Goal: Task Accomplishment & Management: Manage account settings

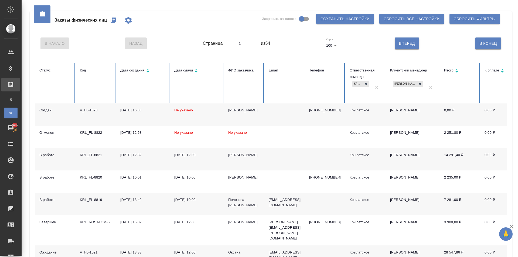
click at [110, 21] on button "button" at bounding box center [113, 20] width 13 height 13
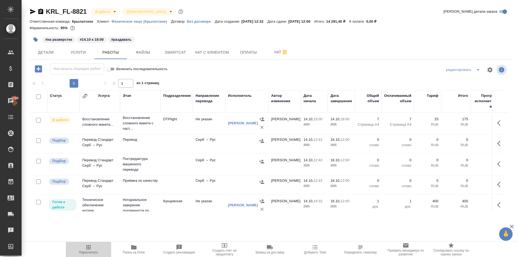
click at [90, 252] on span "Пересчитать" at bounding box center [88, 253] width 19 height 4
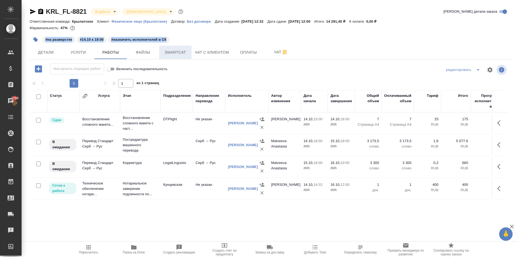
drag, startPoint x: 215, startPoint y: 45, endPoint x: 182, endPoint y: 47, distance: 33.0
click at [207, 31] on div "KRL_FL-8821 В работе inProgress Святая троица holyTrinity Кратко детали заказа …" at bounding box center [271, 26] width 483 height 38
click at [182, 47] on button "Smartcat" at bounding box center [175, 52] width 32 height 13
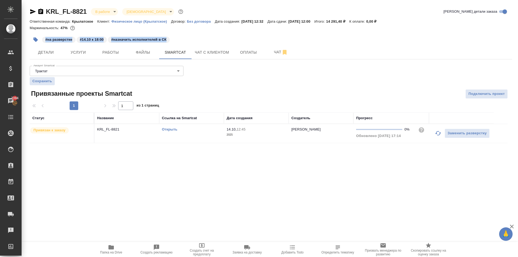
click at [175, 131] on link "Открыть" at bounding box center [169, 129] width 15 height 4
click at [202, 22] on p "Без договора" at bounding box center [201, 21] width 28 height 4
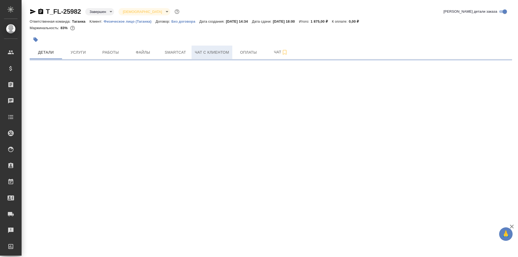
click at [228, 54] on span "Чат с клиентом" at bounding box center [212, 52] width 34 height 7
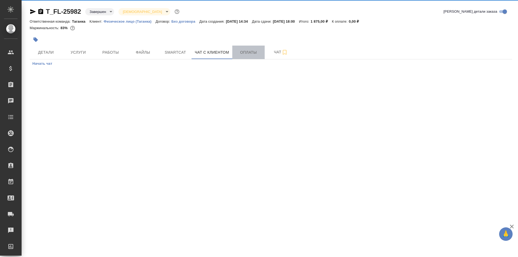
click at [237, 53] on span "Оплаты" at bounding box center [249, 52] width 26 height 7
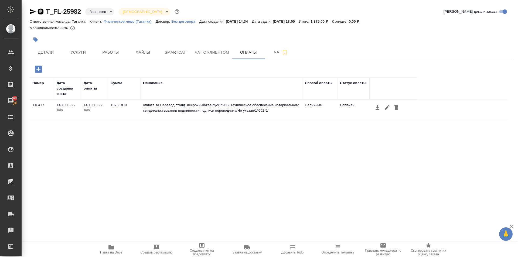
click at [41, 11] on icon "button" at bounding box center [41, 11] width 6 height 6
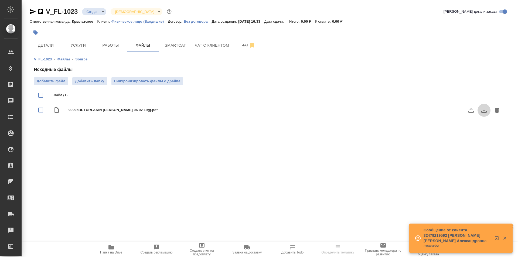
click at [482, 109] on icon "download" at bounding box center [484, 110] width 6 height 6
click at [46, 43] on span "Детали" at bounding box center [46, 45] width 26 height 7
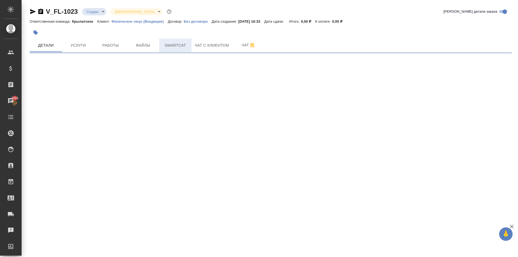
select select "RU"
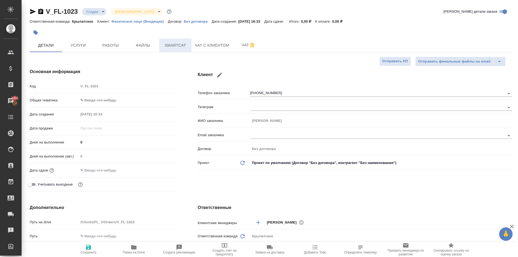
type textarea "x"
click at [205, 48] on span "Чат с клиентом" at bounding box center [212, 45] width 34 height 7
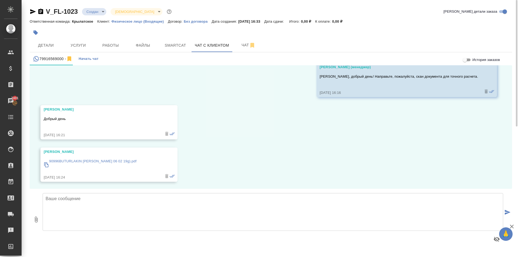
scroll to position [27, 0]
click at [104, 163] on div "90996BUTURLAKIN [PERSON_NAME] 06 02 19g).pdf" at bounding box center [92, 163] width 87 height 15
click at [131, 215] on textarea at bounding box center [273, 212] width 461 height 38
paste textarea "Направляем расчёт стоимости по Вашему запросу. Срок исполнения: 1 рабочий день.…"
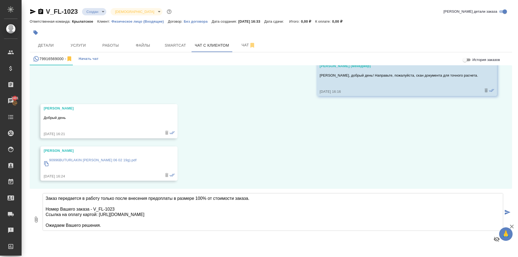
scroll to position [28, 0]
type textarea "Направляем расчёт стоимости по Вашему запросу. Срок исполнения: 1 рабочий день.…"
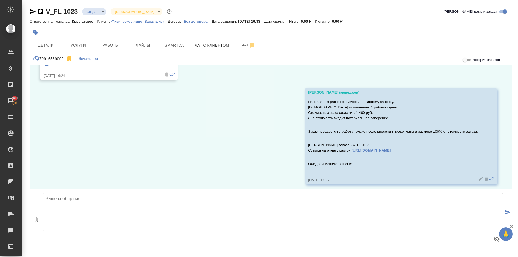
scroll to position [131, 0]
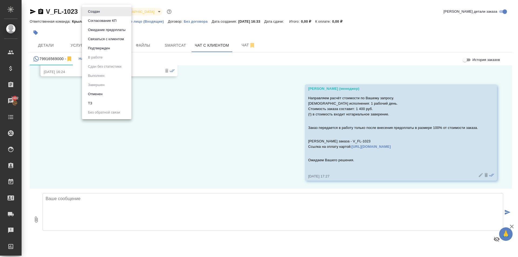
drag, startPoint x: 104, startPoint y: 11, endPoint x: 107, endPoint y: 29, distance: 18.8
click at [104, 11] on body "🙏 .cls-1 fill:#fff; AWATERA Kasymov Timur Клиенты Спецификации Заказы 7402 Чаты…" at bounding box center [259, 128] width 518 height 257
click at [104, 26] on li "Ожидание предоплаты" at bounding box center [106, 29] width 49 height 9
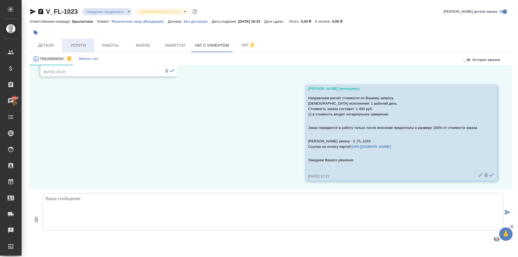
click at [83, 47] on span "Услуги" at bounding box center [78, 45] width 26 height 7
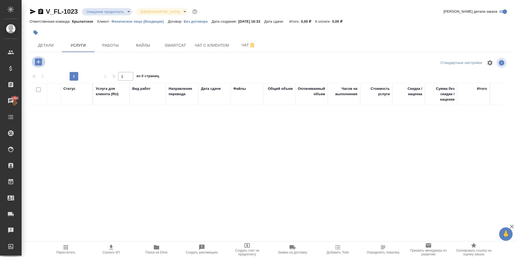
click at [38, 63] on icon "button" at bounding box center [38, 61] width 7 height 7
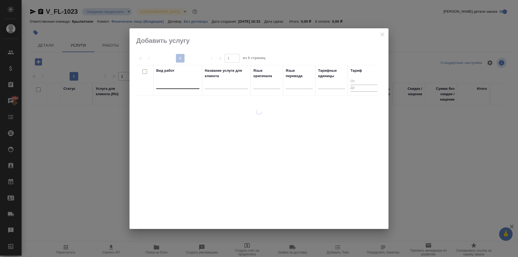
click at [176, 87] on div at bounding box center [177, 84] width 43 height 8
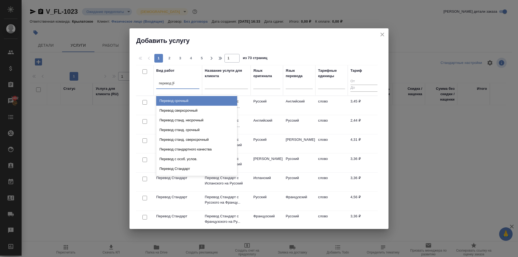
type input "перевод ст"
drag, startPoint x: 213, startPoint y: 98, endPoint x: 269, endPoint y: 92, distance: 57.1
click at [214, 98] on div "Перевод станд. несрочный" at bounding box center [196, 101] width 81 height 10
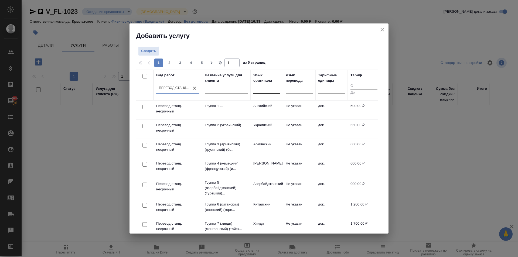
click at [267, 86] on div at bounding box center [266, 88] width 27 height 8
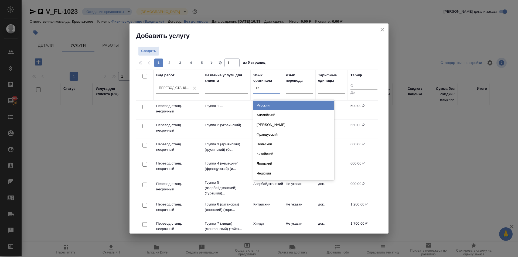
type input "кир"
click at [282, 105] on div "Киргизский" at bounding box center [293, 106] width 81 height 10
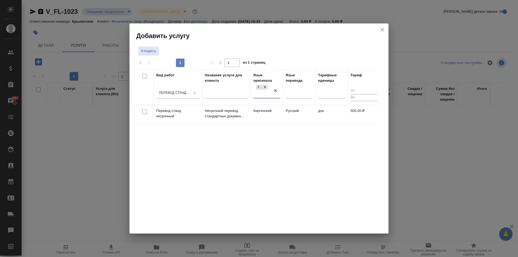
click at [277, 112] on td "Киргизский" at bounding box center [267, 115] width 32 height 19
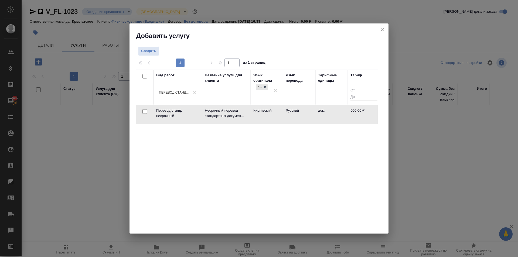
click at [277, 112] on td "Киргизский" at bounding box center [267, 114] width 32 height 19
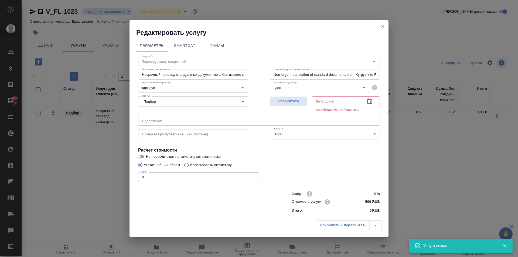
drag, startPoint x: 159, startPoint y: 176, endPoint x: 120, endPoint y: 174, distance: 39.2
click at [120, 174] on div "Редактировать услугу Параметры SmartCat Файлы Вид работ Перевод станд. несрочны…" at bounding box center [259, 128] width 518 height 257
type input "1"
drag, startPoint x: 310, startPoint y: 103, endPoint x: 307, endPoint y: 103, distance: 3.3
click at [308, 104] on div "Рассчитать Дата сдачи Дата сдачи Необходимо заполнить" at bounding box center [325, 103] width 110 height 19
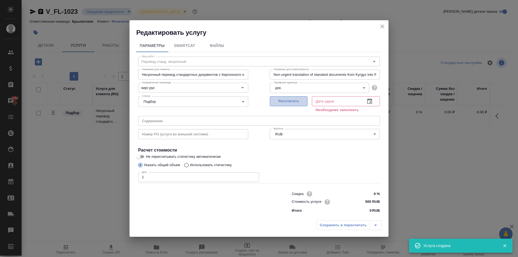
click at [307, 103] on button "Рассчитать" at bounding box center [289, 101] width 38 height 10
type input "[DATE] 17:31"
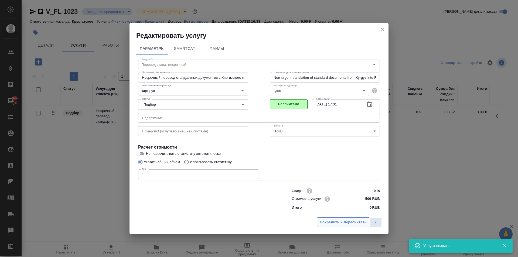
click at [354, 224] on span "Сохранить и пересчитать" at bounding box center [343, 222] width 47 height 6
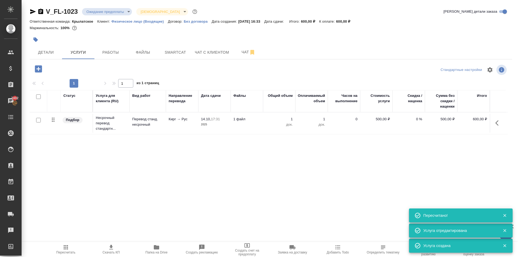
click at [38, 64] on icon "button" at bounding box center [38, 68] width 9 height 9
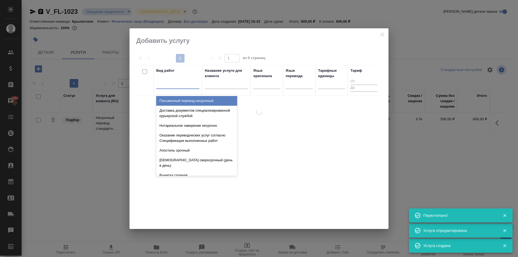
click at [180, 84] on div at bounding box center [177, 84] width 43 height 8
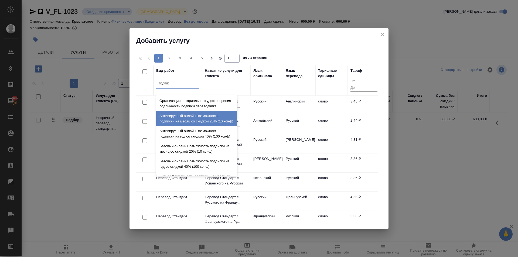
type input "подписи"
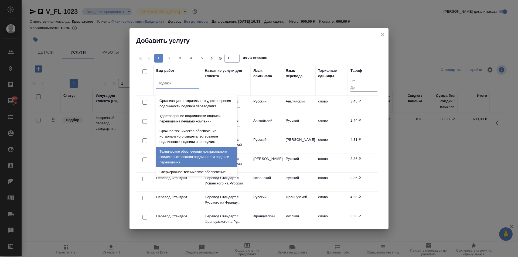
click at [187, 160] on div "Техническое обеспечение нотариального свидетельствования подлинности подписи пе…" at bounding box center [196, 157] width 81 height 21
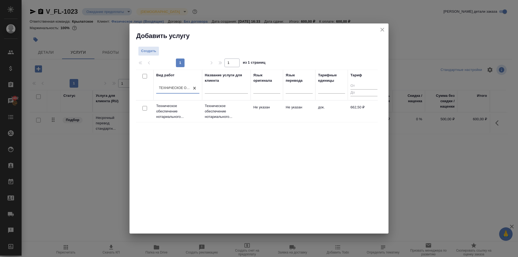
click at [224, 117] on p "Техническое обеспечение нотариального..." at bounding box center [226, 111] width 43 height 16
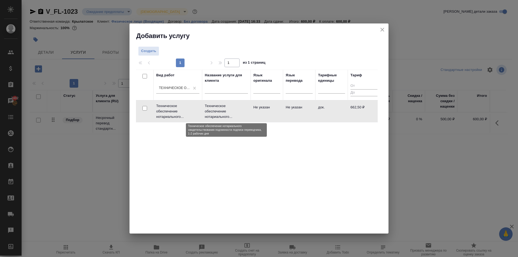
click at [224, 117] on p "Техническое обеспечение нотариального..." at bounding box center [226, 111] width 43 height 16
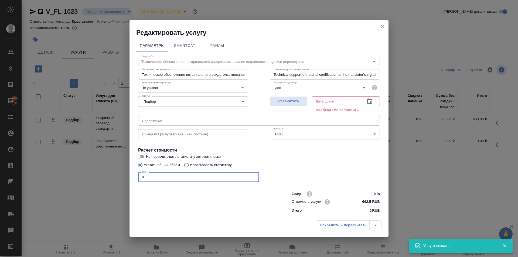
drag, startPoint x: 156, startPoint y: 173, endPoint x: 79, endPoint y: 164, distance: 77.2
click at [65, 162] on div "Редактировать услугу Параметры SmartCat Файлы Вид работ Техническое обеспечение…" at bounding box center [259, 128] width 518 height 257
type input "1"
click at [306, 106] on button "Рассчитать" at bounding box center [289, 101] width 38 height 10
type input "14.10.2025 17:43"
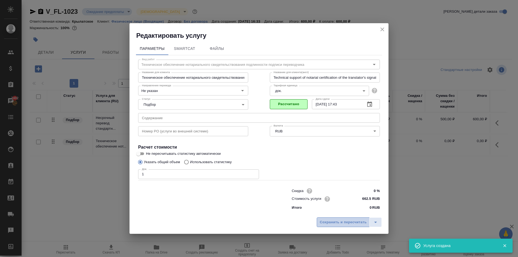
click at [325, 226] on button "Сохранить и пересчитать" at bounding box center [343, 223] width 53 height 10
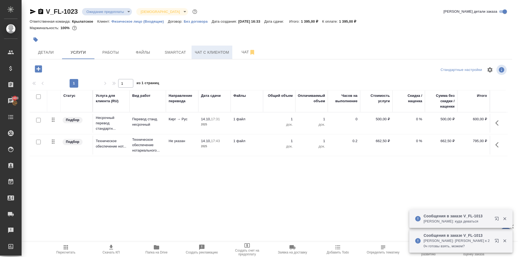
click at [196, 54] on span "Чат с клиентом" at bounding box center [212, 52] width 34 height 7
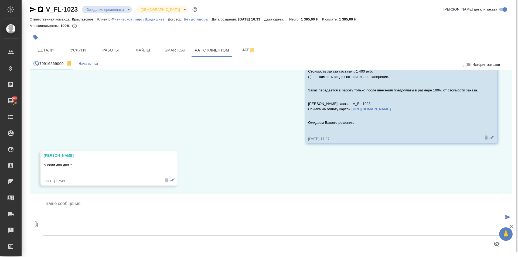
scroll to position [3, 0]
click at [121, 216] on textarea at bounding box center [273, 216] width 461 height 38
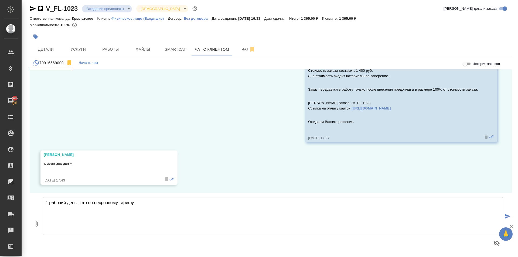
type textarea "1 рабочий день - это по несрочному тарифу."
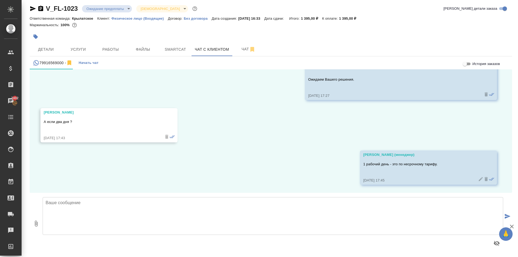
click at [141, 215] on textarea at bounding box center [273, 216] width 461 height 38
type textarea "Срочный - в течении 3 часов."
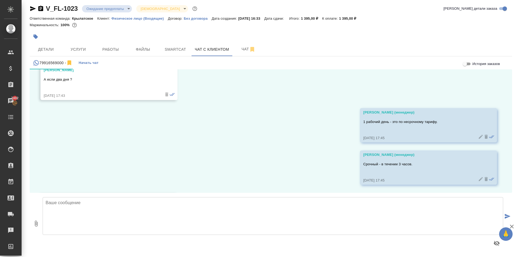
scroll to position [301, 0]
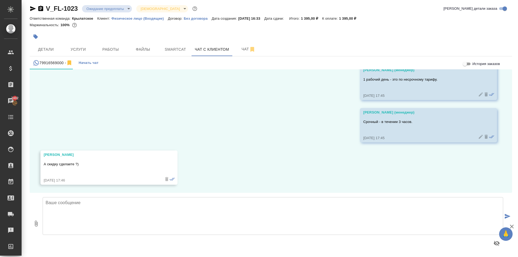
drag, startPoint x: 142, startPoint y: 226, endPoint x: 140, endPoint y: 223, distance: 3.1
click at [141, 226] on textarea at bounding box center [273, 216] width 461 height 38
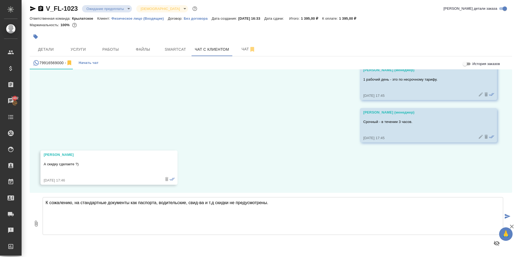
click at [131, 203] on textarea "К сожалению, на стандартные документы как паспорта, водительские, свид-ва и т.д…" at bounding box center [273, 216] width 461 height 38
click at [215, 203] on textarea "К сожалению, на стандартные документы (как паспорта, водительские, свид-ва и т.…" at bounding box center [273, 216] width 461 height 38
click at [286, 200] on textarea "К сожалению, на стандартные документы (как паспорта, водительские, свид-ва и т.…" at bounding box center [273, 216] width 461 height 38
type textarea "К сожалению, на стандартные документы (как паспорта, водительские, свид-ва и т.…"
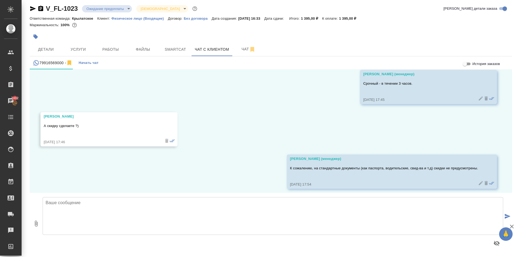
scroll to position [343, 0]
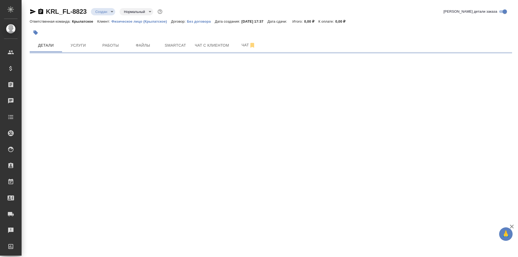
select select "RU"
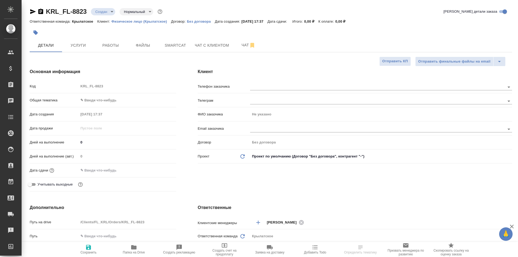
type textarea "x"
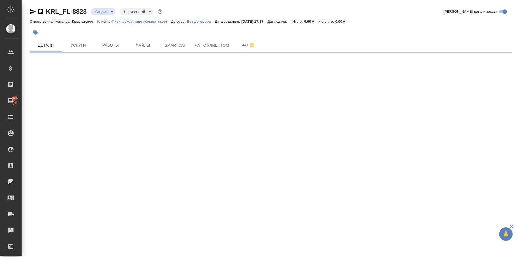
select select "RU"
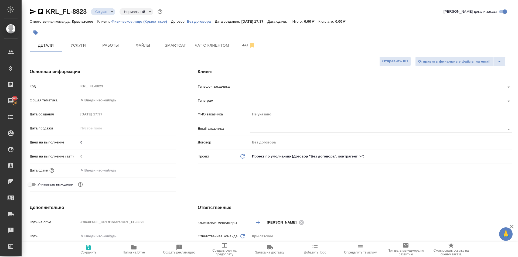
type textarea "x"
click at [120, 103] on div "Код KRL_FL-8823 Общая тематика ✎ Введи что-нибудь Дата создания 14.10.2025 17:3…" at bounding box center [103, 138] width 147 height 112
click at [119, 102] on body "🙏 .cls-1 fill:#fff; AWATERA Kasymov Timur Клиенты Спецификации Заказы 7402 Чаты…" at bounding box center [259, 128] width 518 height 257
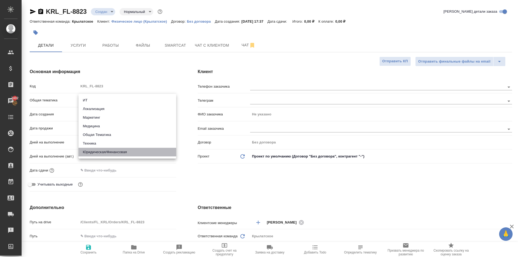
click at [103, 155] on li "Юридическая/Финансовая" at bounding box center [128, 152] width 98 height 9
type input "yr-fn"
type textarea "x"
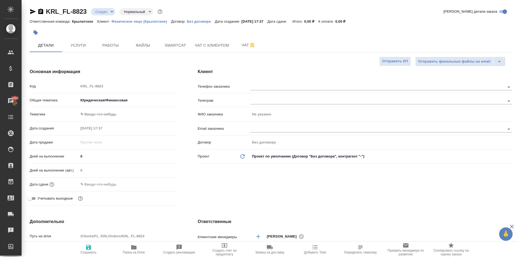
click at [105, 117] on body "🙏 .cls-1 fill:#fff; AWATERA Kasymov Timur Клиенты Спецификации Заказы 7402 Чаты…" at bounding box center [259, 128] width 518 height 257
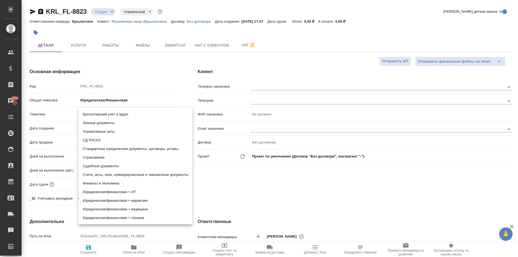
click at [103, 127] on li "Личные документы" at bounding box center [136, 123] width 114 height 9
type textarea "x"
type input "5a8b8b956a9677013d343cfe"
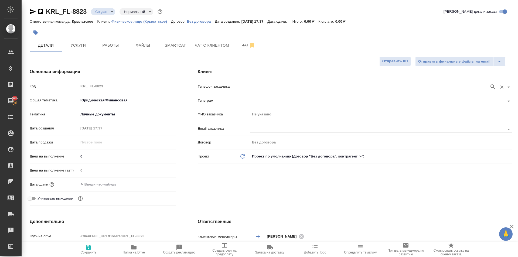
click at [279, 87] on input "text" at bounding box center [368, 87] width 237 height 6
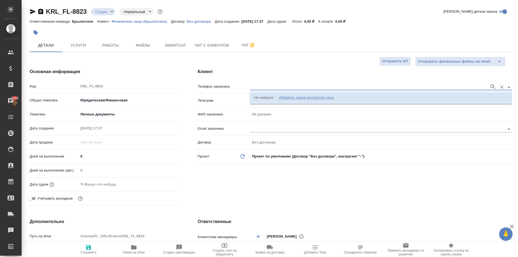
click at [285, 96] on div "Добавить новое контактное лицо" at bounding box center [306, 97] width 55 height 5
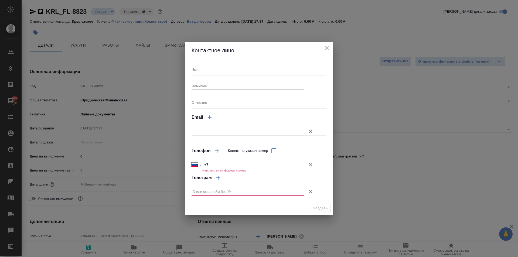
click at [254, 78] on div "Фамилия" at bounding box center [248, 84] width 113 height 12
click at [249, 71] on input "Имя" at bounding box center [248, 70] width 113 height 8
type input "Спартак"
drag, startPoint x: 308, startPoint y: 163, endPoint x: 314, endPoint y: 180, distance: 18.0
click at [309, 163] on icon "button" at bounding box center [310, 165] width 6 height 6
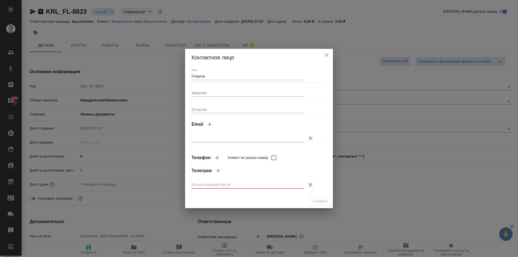
click at [311, 185] on icon "button" at bounding box center [311, 185] width 4 height 4
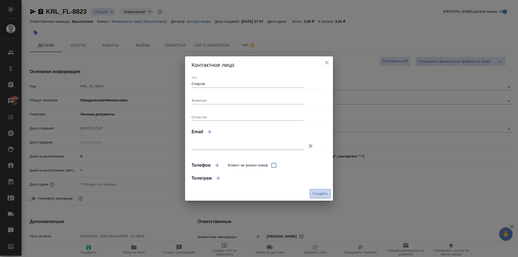
click at [318, 194] on span "Создать" at bounding box center [320, 194] width 15 height 6
type input "Спартак"
type textarea "x"
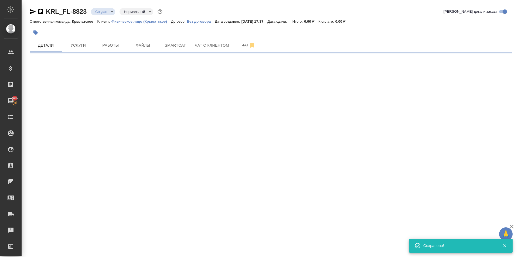
type input "holyTrinity"
select select "RU"
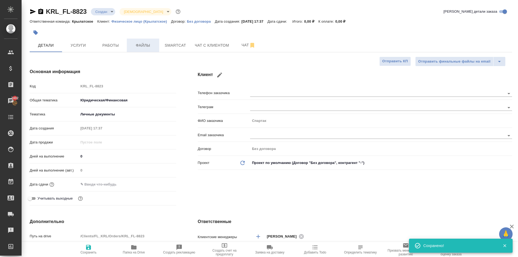
type textarea "x"
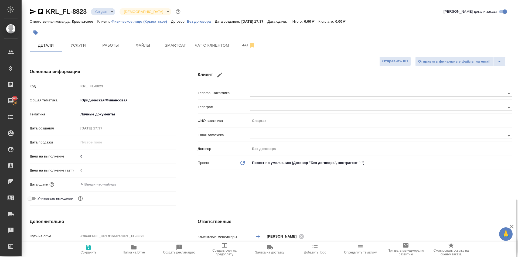
scroll to position [135, 0]
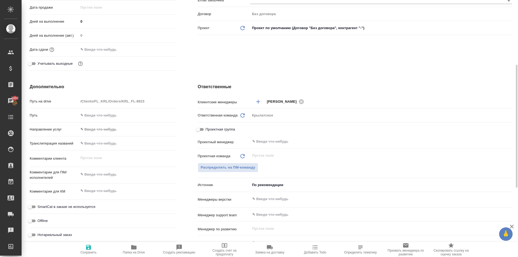
click at [98, 130] on body "🙏 .cls-1 fill:#fff; AWATERA Kasymov Timur Клиенты Спецификации Заказы 7402 Чаты…" at bounding box center [259, 128] width 518 height 257
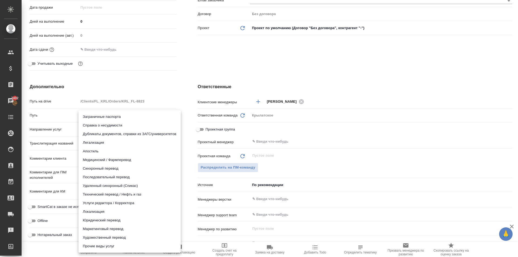
click at [102, 221] on li "Юридический перевод" at bounding box center [130, 220] width 102 height 9
type input "legalTranslation"
type textarea "x"
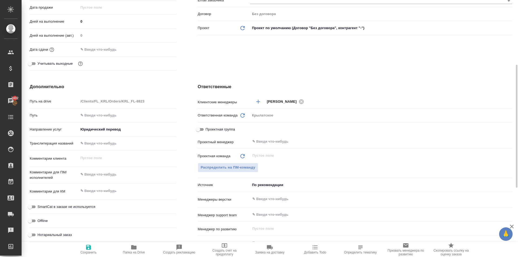
type textarea "x"
click at [99, 172] on textarea at bounding box center [128, 174] width 98 height 9
type textarea "x"
type textarea "[PERSON_NAME]"
type textarea "x"
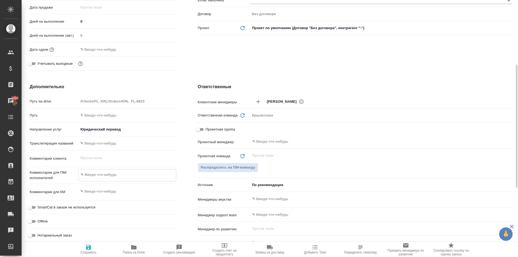
type textarea "x"
type textarea "НО"
type textarea "x"
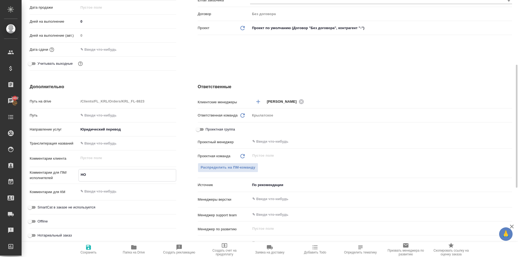
type textarea "x"
type textarea "НО"
type textarea "x"
type textarea "НО"
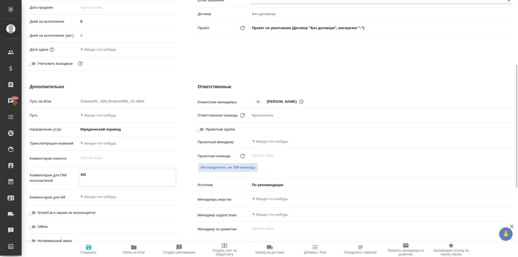
type textarea "x"
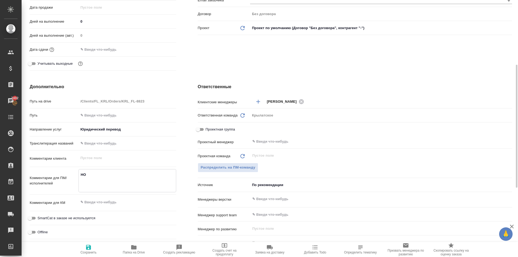
type textarea "x"
type textarea "НО"
type textarea "x"
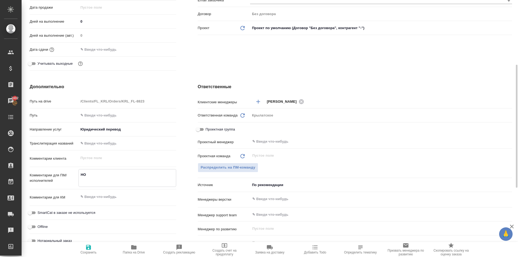
type textarea "x"
type textarea "НО"
type textarea "x"
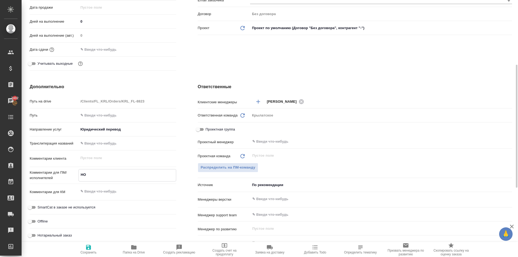
type textarea "НОТ"
type textarea "x"
type textarea "НОТ"
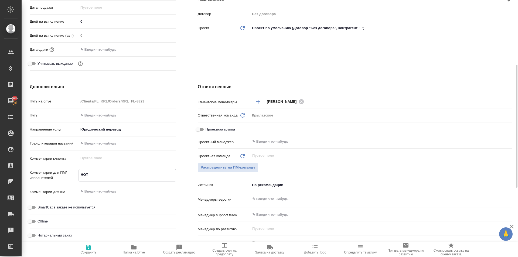
type textarea "x"
type textarea "НОТ"
type textarea "x"
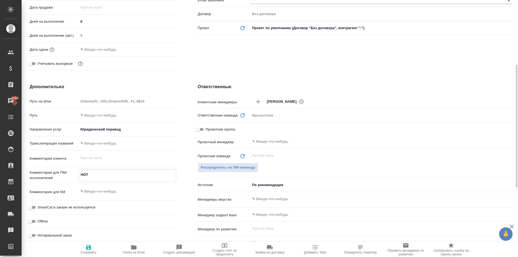
type textarea "x"
type textarea "НОТ"
type textarea "x"
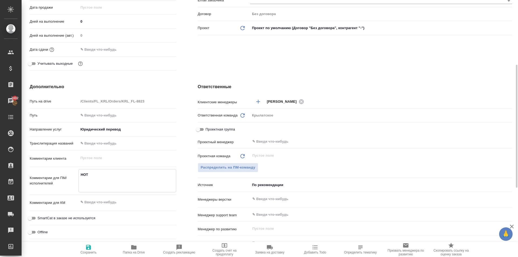
type textarea "НОТ"
type textarea "x"
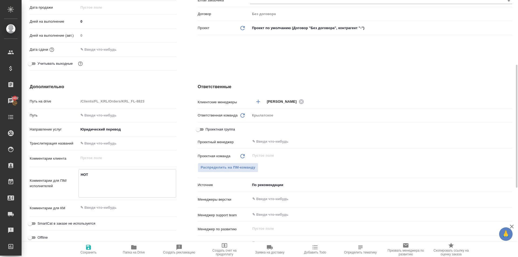
type textarea "НОТ Н"
type textarea "x"
type textarea "НОТ Ну"
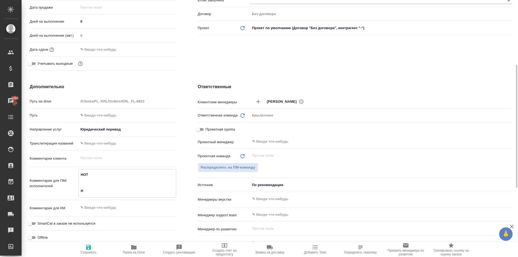
type textarea "x"
type textarea "НОТ Нуж"
type textarea "x"
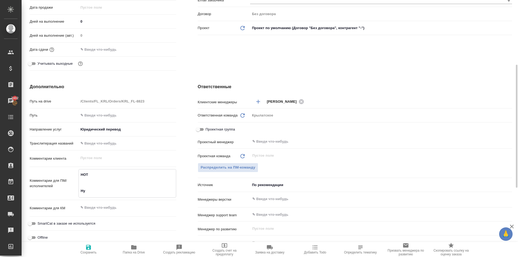
type textarea "x"
type textarea "НОТ Нуже"
type textarea "x"
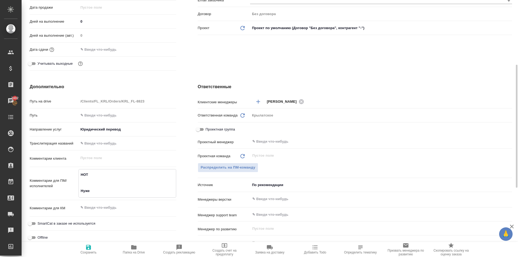
type textarea "x"
type textarea "НОТ Нужен"
type textarea "x"
type textarea "НОТ Нужен"
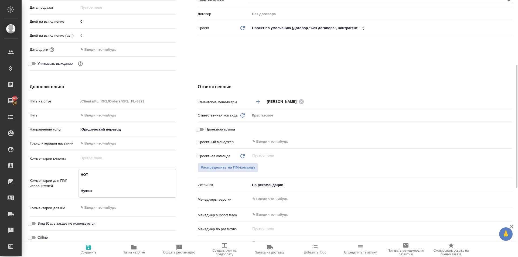
type textarea "x"
type textarea "НОТ Нужен п"
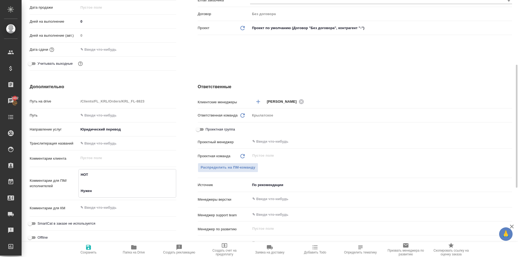
type textarea "x"
type textarea "НОТ Нужен пе"
type textarea "x"
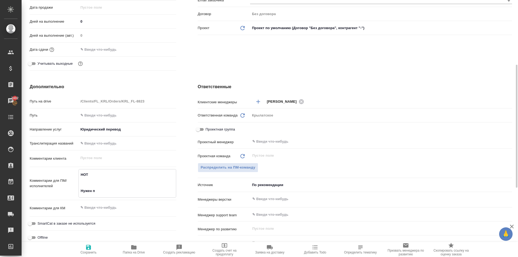
type textarea "x"
type textarea "НОТ Нужен пер"
type textarea "x"
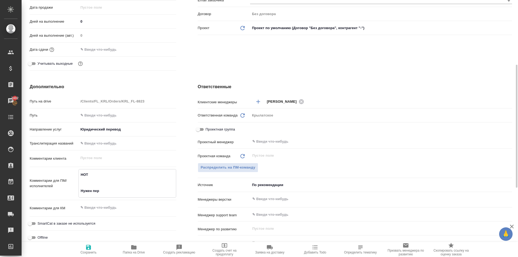
type textarea "НОТ Нужен пере"
type textarea "x"
type textarea "НОТ Нужен перев"
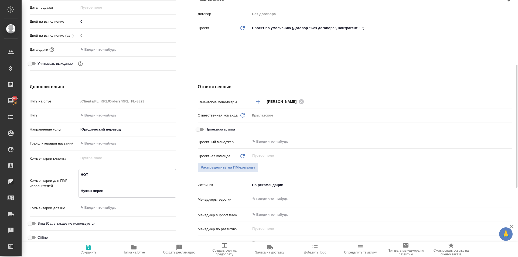
type textarea "x"
type textarea "НОТ Нужен перево"
type textarea "x"
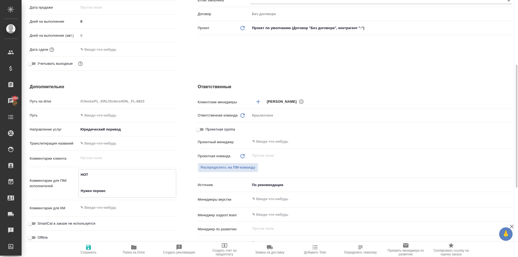
type textarea "НОТ Нужен перевод"
type textarea "x"
type textarea "НОТ Нужен перевод"
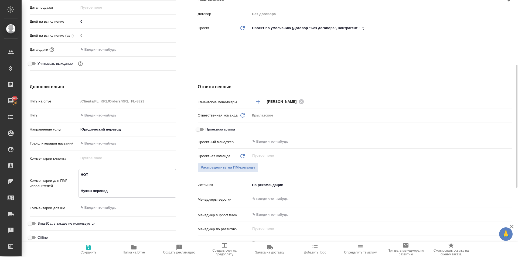
type textarea "x"
type textarea "НОТ Нужен перевод п"
type textarea "x"
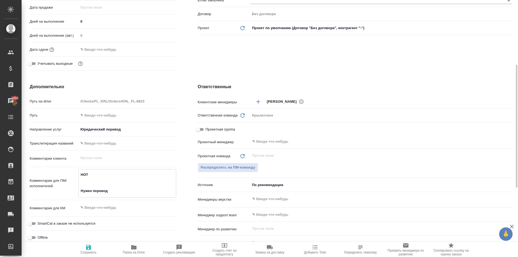
type textarea "x"
type textarea "НОТ Нужен перевод пе"
type textarea "x"
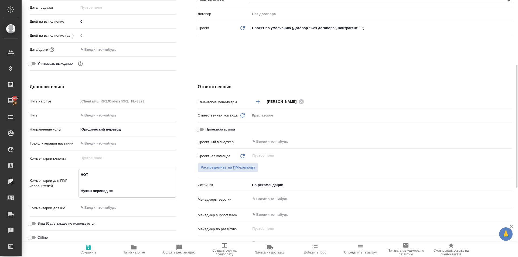
type textarea "x"
type textarea "НОТ Нужен перевод печ"
type textarea "x"
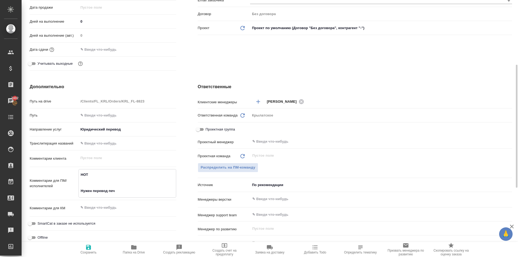
type textarea "НОТ Нужен перевод печа"
type textarea "x"
type textarea "НОТ Нужен перевод печат"
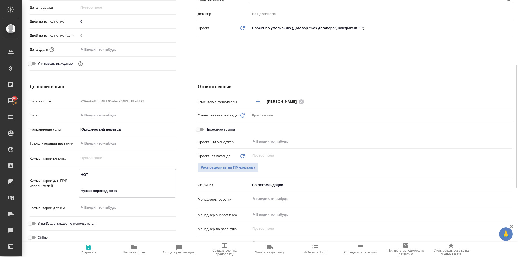
type textarea "x"
type textarea "НОТ Нужен перевод печати"
type textarea "x"
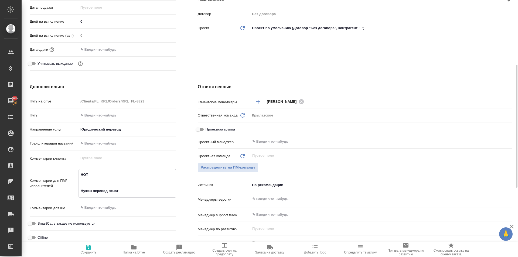
type textarea "x"
type textarea "НОТ Нужен перевод печати."
type textarea "x"
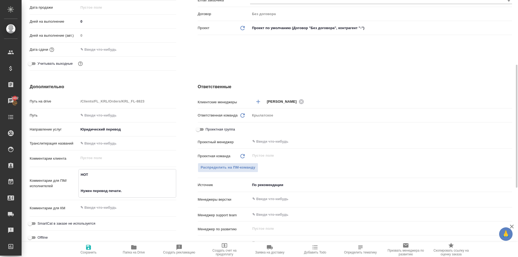
type textarea "x"
type textarea "НОТ Нужен перевод печати."
type textarea "x"
type textarea "НОТ Нужен перевод печати."
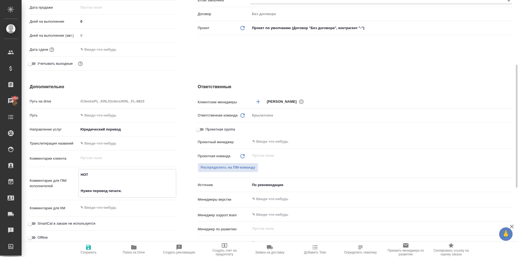
type textarea "x"
click at [79, 221] on span "SmartCat в заказе не используется" at bounding box center [67, 223] width 58 height 5
click at [40, 221] on input "SmartCat в заказе не используется" at bounding box center [29, 224] width 19 height 6
checkbox input "true"
type textarea "x"
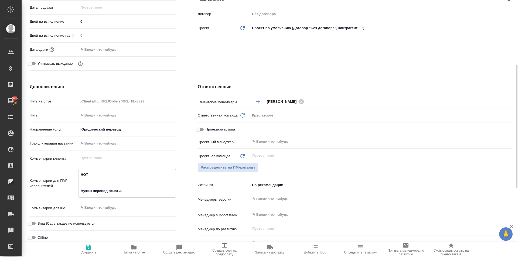
type textarea "x"
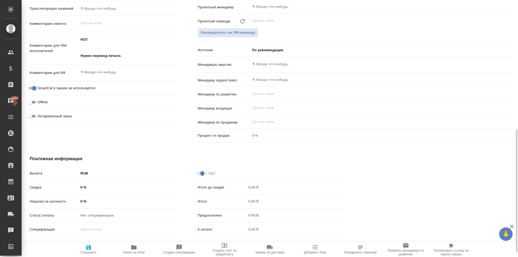
click at [68, 118] on span "Нотариальный заказ" at bounding box center [55, 116] width 34 height 5
click at [40, 118] on input "Нотариальный заказ" at bounding box center [29, 116] width 19 height 6
checkbox input "true"
type textarea "x"
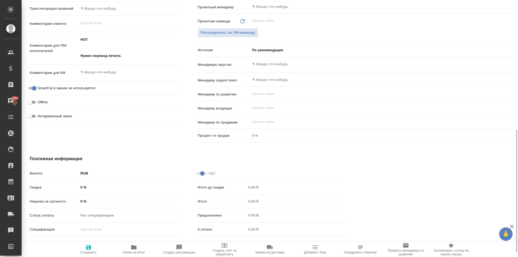
type textarea "x"
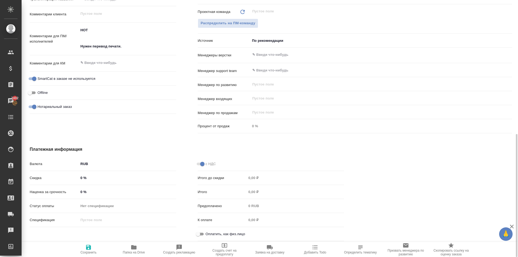
click at [204, 232] on input "Оплатить, как физ.лицо" at bounding box center [197, 234] width 19 height 6
checkbox input "true"
type textarea "x"
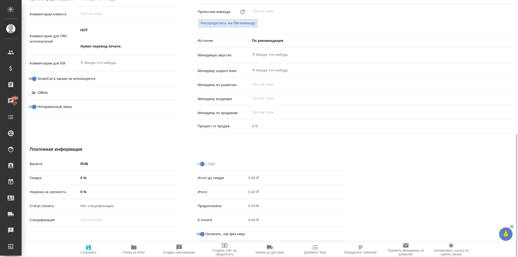
click at [271, 38] on body "🙏 .cls-1 fill:#fff; AWATERA Kasymov Timur Клиенты Спецификации Заказы 7402 Чаты…" at bounding box center [259, 128] width 518 height 257
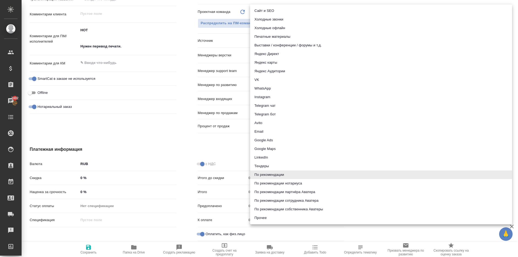
click at [288, 60] on li "Яндекс карты" at bounding box center [381, 62] width 262 height 9
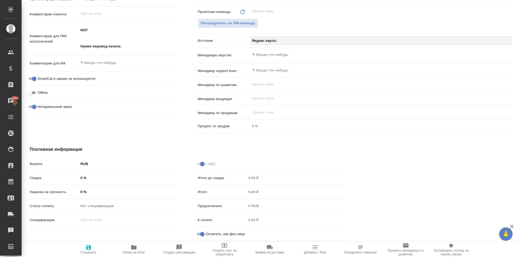
type textarea "x"
type input "yandexMaps"
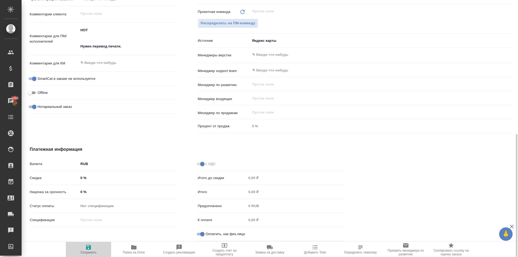
click at [82, 256] on button "Сохранить" at bounding box center [88, 249] width 45 height 15
type textarea "x"
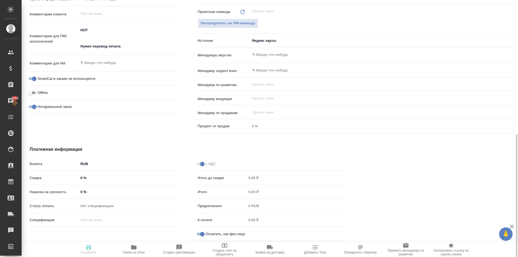
type textarea "x"
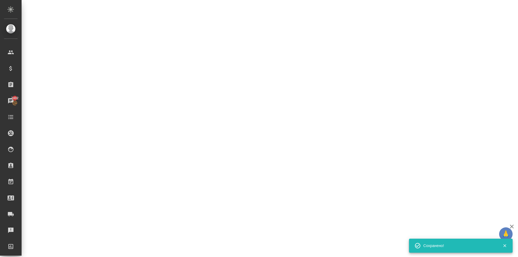
select select "RU"
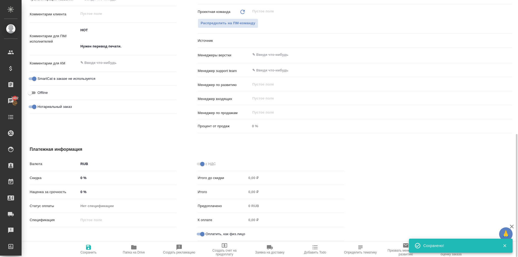
type textarea "x"
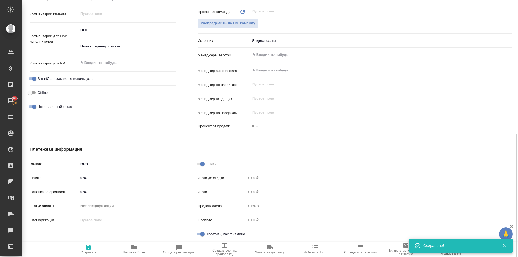
type textarea "x"
click at [136, 112] on div "Нотариальный заказ" at bounding box center [103, 109] width 147 height 14
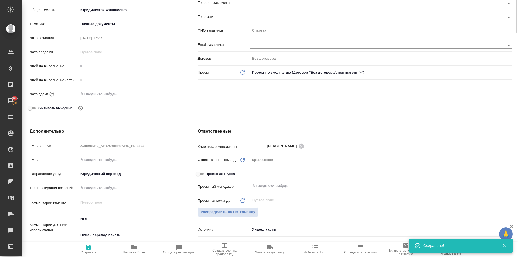
scroll to position [0, 0]
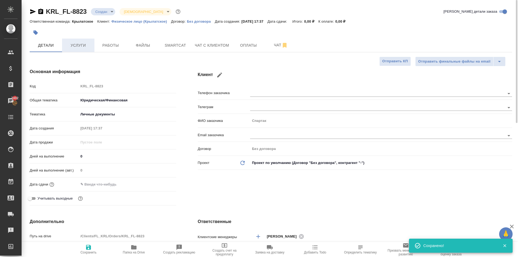
click at [73, 45] on span "Услуги" at bounding box center [78, 45] width 26 height 7
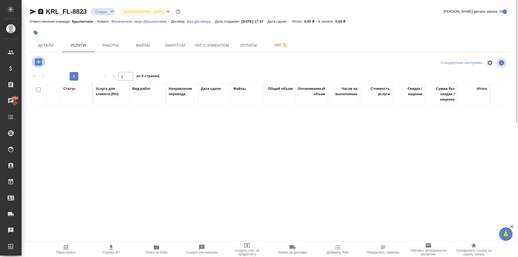
click at [39, 62] on icon "button" at bounding box center [38, 61] width 9 height 9
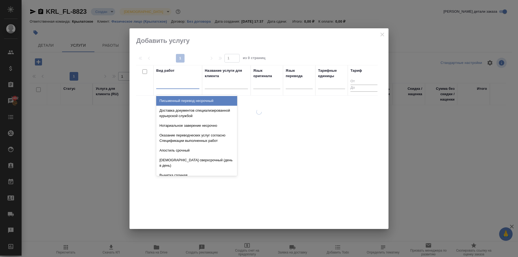
click at [177, 83] on div at bounding box center [177, 84] width 43 height 8
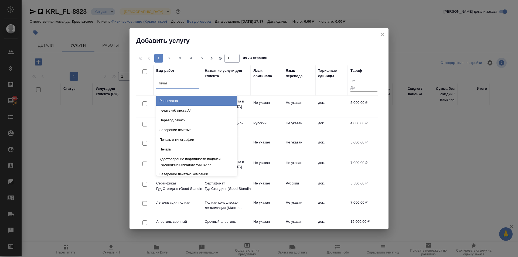
type input "печати"
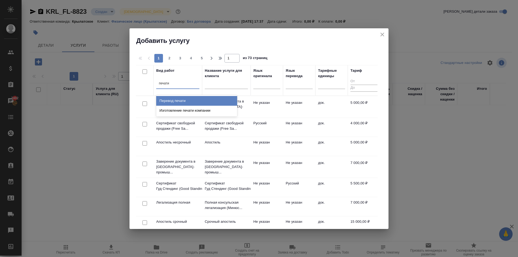
click at [187, 100] on div "Перевод печати" at bounding box center [196, 101] width 81 height 10
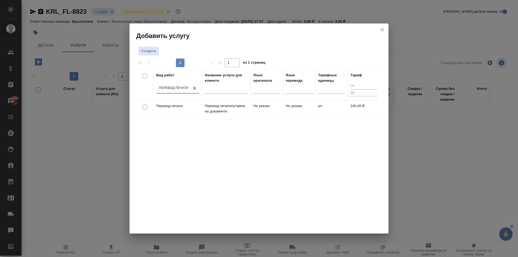
click at [196, 107] on p "Перевод печати" at bounding box center [177, 105] width 43 height 5
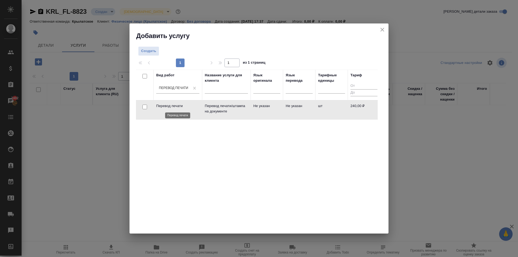
click at [196, 107] on p "Перевод печати" at bounding box center [177, 105] width 43 height 5
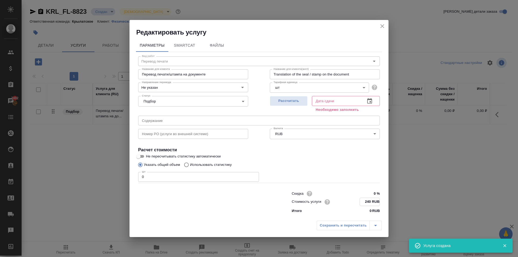
click at [367, 200] on input "240 RUB" at bounding box center [370, 202] width 20 height 8
type input "300 RUB"
drag, startPoint x: 199, startPoint y: 179, endPoint x: 92, endPoint y: 186, distance: 107.1
click at [92, 186] on div "Редактировать услугу Параметры SmartCat Файлы Вид работ Перевод печати Вид рабо…" at bounding box center [259, 128] width 518 height 257
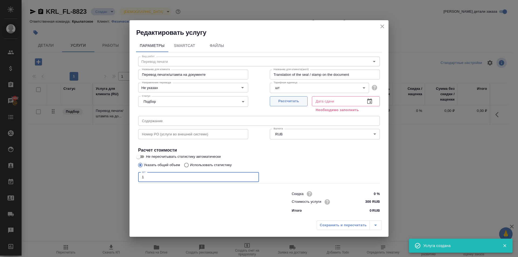
type input "1"
click at [280, 106] on button "Рассчитать" at bounding box center [289, 101] width 38 height 10
type input "14.10.2025 17:40"
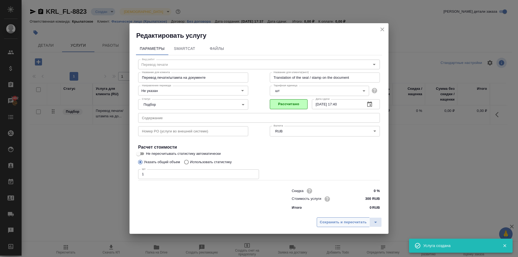
click at [326, 221] on span "Сохранить и пересчитать" at bounding box center [343, 222] width 47 height 6
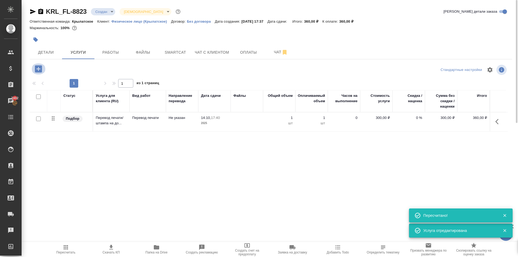
click at [44, 67] on button "button" at bounding box center [38, 68] width 15 height 11
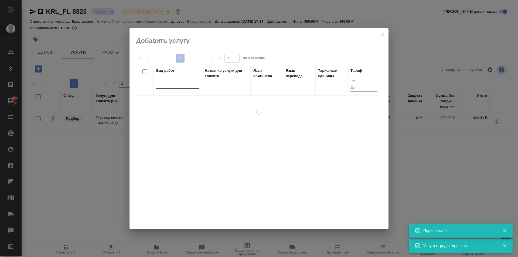
click at [170, 83] on div at bounding box center [177, 84] width 43 height 8
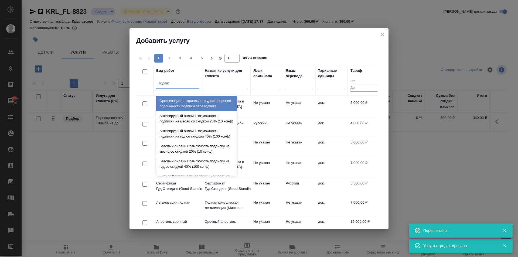
type input "подписи"
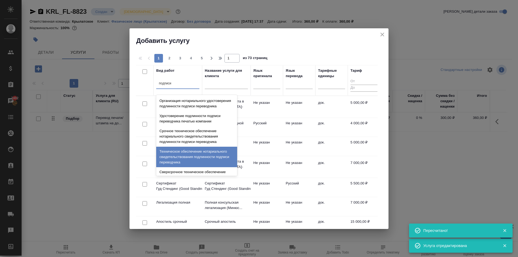
drag, startPoint x: 190, startPoint y: 158, endPoint x: 208, endPoint y: 154, distance: 18.4
click at [190, 158] on div "Техническое обеспечение нотариального свидетельствования подлинности подписи пе…" at bounding box center [196, 157] width 81 height 21
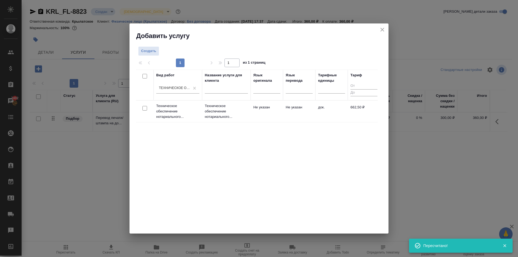
click at [237, 118] on p "Техническое обеспечение нотариального..." at bounding box center [226, 111] width 43 height 16
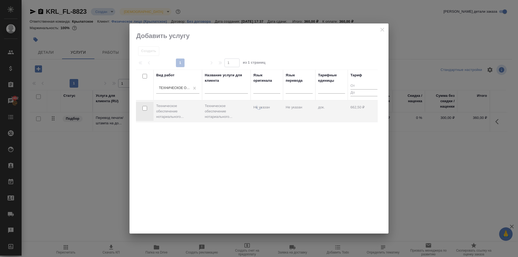
click at [237, 118] on div at bounding box center [259, 168] width 259 height 129
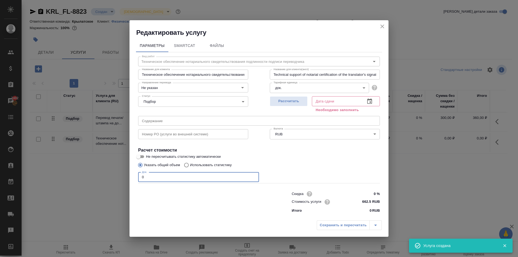
drag, startPoint x: 160, startPoint y: 176, endPoint x: 143, endPoint y: 186, distance: 20.2
click at [110, 172] on div "Редактировать услугу Параметры SmartCat Файлы Вид работ Техническое обеспечение…" at bounding box center [259, 128] width 518 height 257
click at [291, 101] on span "Рассчитать" at bounding box center [289, 101] width 32 height 6
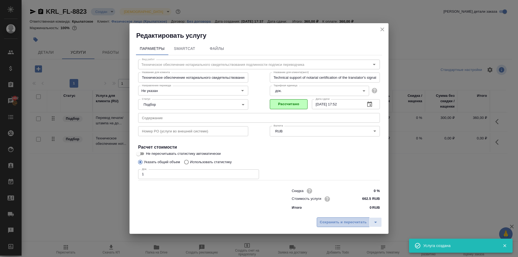
click at [326, 225] on span "Сохранить и пересчитать" at bounding box center [343, 222] width 47 height 6
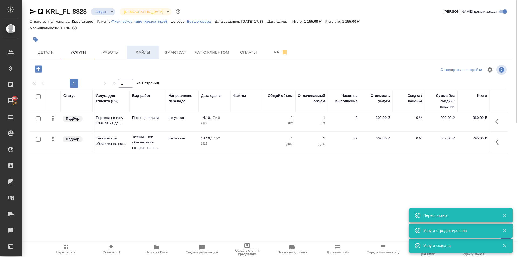
click at [145, 47] on button "Файлы" at bounding box center [143, 52] width 32 height 13
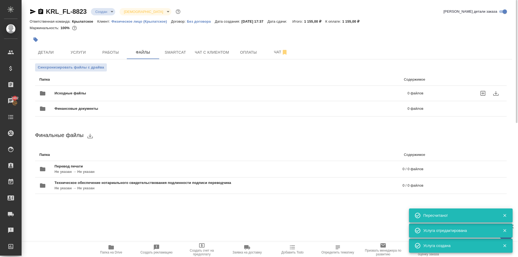
click at [68, 94] on span "Исходные файлы" at bounding box center [151, 93] width 192 height 5
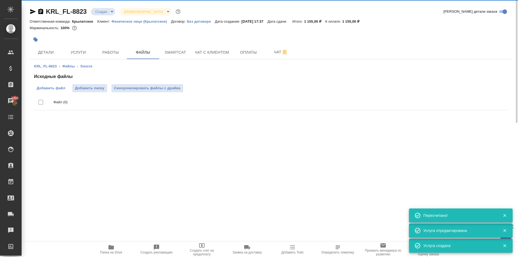
click at [59, 89] on span "Добавить файл" at bounding box center [51, 88] width 29 height 5
click at [0, 0] on input "Добавить файл" at bounding box center [0, 0] width 0 height 0
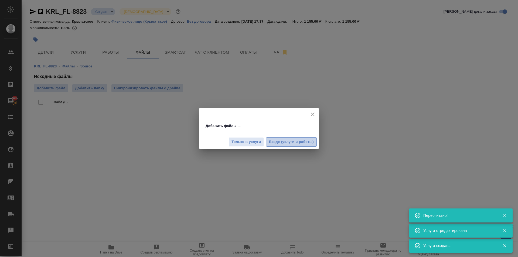
click at [299, 140] on span "Везде (услуги и работы)" at bounding box center [291, 142] width 45 height 6
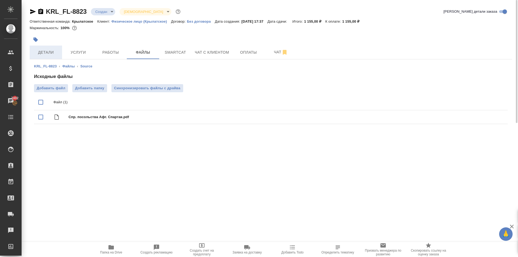
click at [52, 52] on span "Детали" at bounding box center [46, 52] width 26 height 7
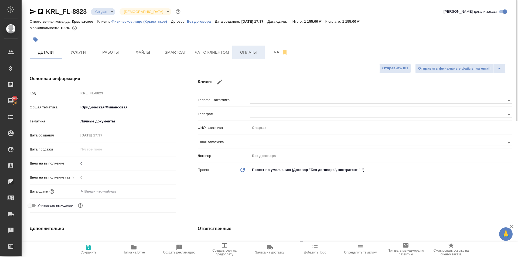
click at [242, 55] on span "Оплаты" at bounding box center [249, 52] width 26 height 7
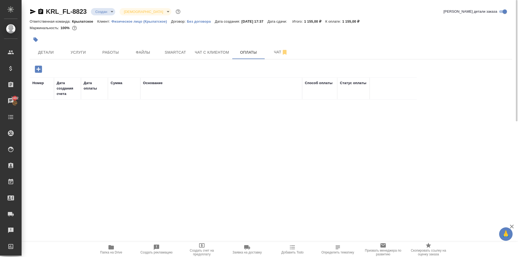
drag, startPoint x: 35, startPoint y: 66, endPoint x: 57, endPoint y: 82, distance: 26.8
click at [35, 67] on icon "button" at bounding box center [38, 69] width 9 height 9
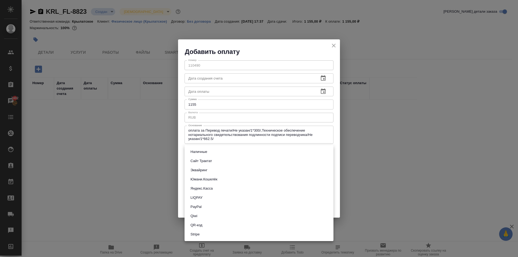
drag, startPoint x: 190, startPoint y: 149, endPoint x: 195, endPoint y: 171, distance: 21.9
click at [190, 149] on body "🙏 .cls-1 fill:#fff; AWATERA Kasymov Timur Клиенты Спецификации Заказы 7402 Чаты…" at bounding box center [259, 128] width 518 height 257
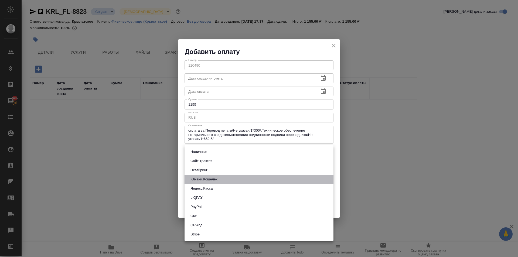
drag, startPoint x: 197, startPoint y: 178, endPoint x: 197, endPoint y: 171, distance: 6.5
click at [197, 172] on ul "Наличные Сайт Трактат Эквайринг Юмани.Кошелёк Яндекс.Касса LIQPAY PayPal Qiwi Q…" at bounding box center [259, 193] width 149 height 96
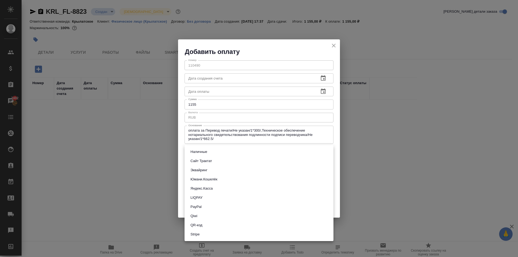
drag, startPoint x: 197, startPoint y: 171, endPoint x: 204, endPoint y: 173, distance: 7.3
click at [196, 171] on button "Эквайринг" at bounding box center [199, 170] width 20 height 6
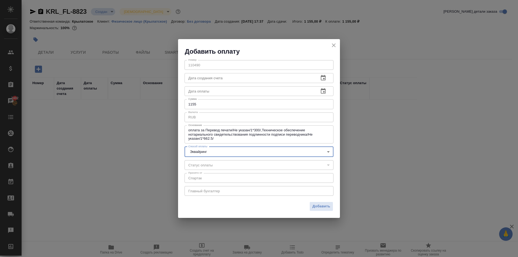
click at [314, 209] on span "Добавить" at bounding box center [322, 207] width 18 height 6
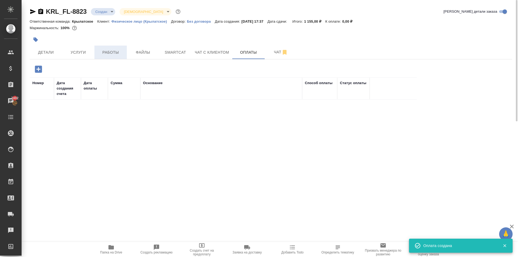
click at [114, 54] on span "Работы" at bounding box center [111, 52] width 26 height 7
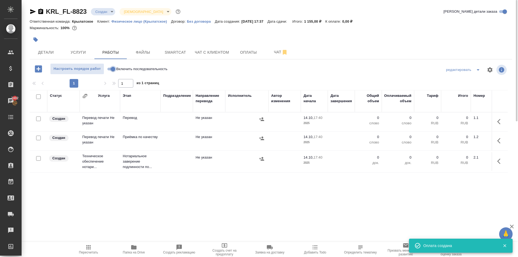
click at [111, 70] on input "Включить последовательность" at bounding box center [112, 69] width 19 height 6
click at [59, 60] on div "KRL_FL-8823 Создан new Святая троица holyTrinity Кратко детали заказа Ответстве…" at bounding box center [271, 112] width 489 height 225
click at [52, 55] on span "Детали" at bounding box center [46, 52] width 26 height 7
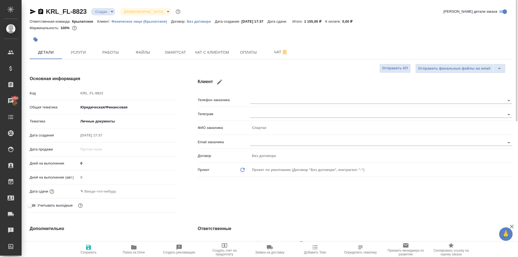
drag, startPoint x: 121, startPoint y: 193, endPoint x: 144, endPoint y: 192, distance: 22.7
click at [122, 192] on input "text" at bounding box center [102, 192] width 47 height 8
drag, startPoint x: 156, startPoint y: 193, endPoint x: 161, endPoint y: 194, distance: 5.3
click at [157, 194] on div at bounding box center [128, 191] width 98 height 8
click at [161, 194] on icon "button" at bounding box center [160, 191] width 6 height 6
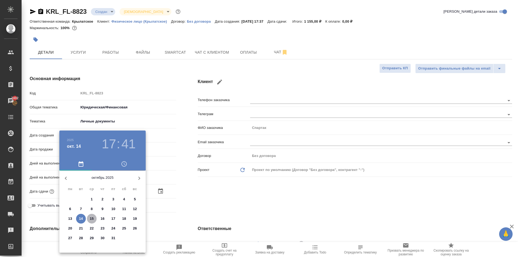
click at [94, 218] on span "15" at bounding box center [92, 218] width 10 height 5
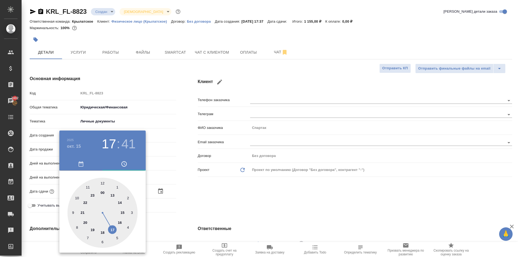
drag, startPoint x: 73, startPoint y: 196, endPoint x: 79, endPoint y: 196, distance: 5.9
click at [73, 196] on div at bounding box center [102, 213] width 70 height 70
drag, startPoint x: 98, startPoint y: 187, endPoint x: 102, endPoint y: 185, distance: 3.8
click at [102, 185] on div at bounding box center [102, 213] width 70 height 70
click at [223, 203] on div at bounding box center [259, 128] width 518 height 257
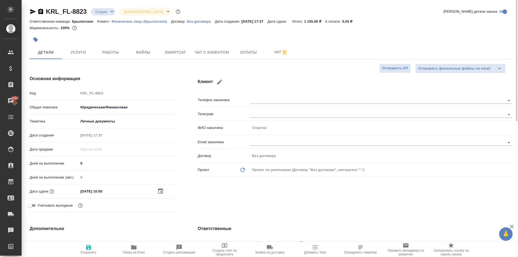
drag, startPoint x: 83, startPoint y: 248, endPoint x: 109, endPoint y: 238, distance: 27.1
click at [83, 248] on span "Сохранить" at bounding box center [88, 249] width 39 height 10
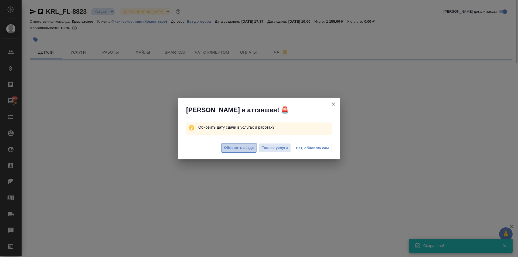
click at [223, 146] on button "Обновить везде" at bounding box center [239, 147] width 36 height 9
click at [236, 148] on span "Обновить везде" at bounding box center [239, 148] width 30 height 6
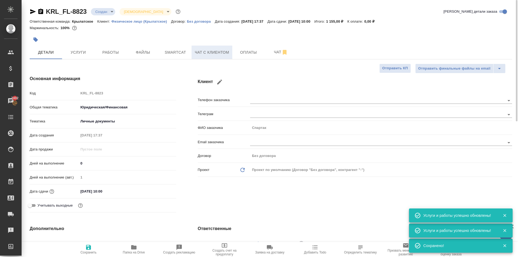
drag, startPoint x: 251, startPoint y: 49, endPoint x: 201, endPoint y: 53, distance: 50.1
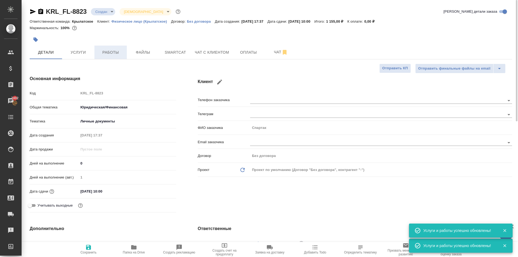
click at [114, 50] on span "Работы" at bounding box center [111, 52] width 26 height 7
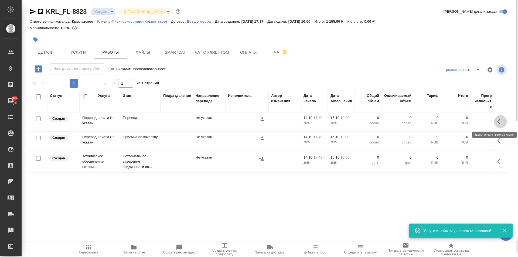
click at [502, 121] on icon "button" at bounding box center [500, 121] width 6 height 6
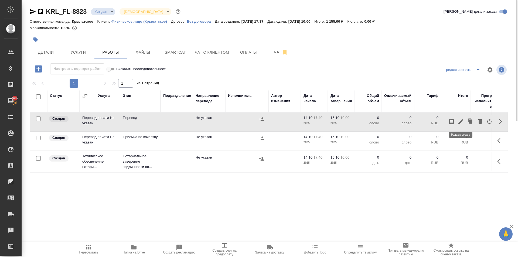
click at [460, 123] on icon "button" at bounding box center [461, 121] width 5 height 5
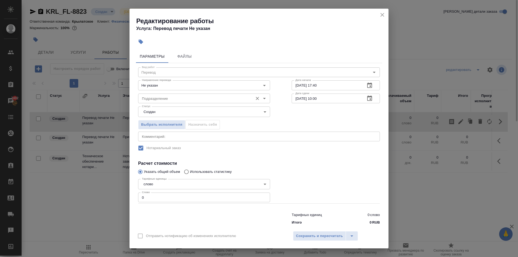
click at [146, 100] on input "Подразделение" at bounding box center [195, 98] width 111 height 6
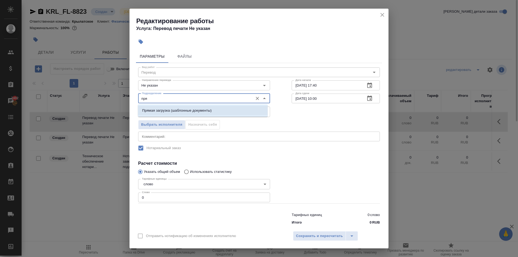
click at [147, 109] on p "Прямая загрузка (шаблонные документы)" at bounding box center [176, 110] width 69 height 5
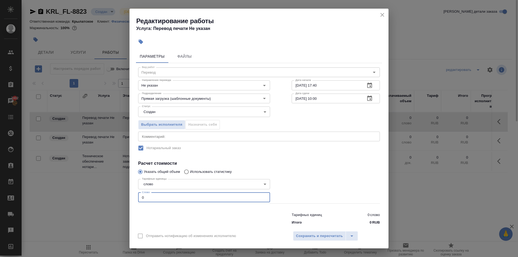
drag, startPoint x: 153, startPoint y: 195, endPoint x: 117, endPoint y: 192, distance: 35.5
click at [117, 192] on div "Редактирование работы Услуга: Перевод печати Не указан Параметры Файлы Вид рабо…" at bounding box center [259, 128] width 518 height 257
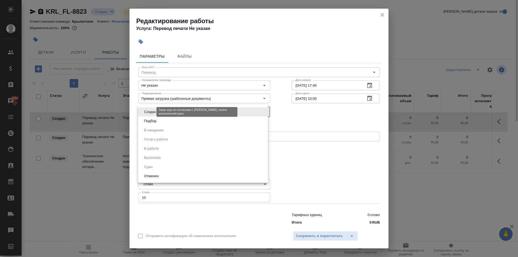
click at [153, 112] on body "🙏 .cls-1 fill:#fff; AWATERA Kasymov Timur Клиенты Спецификации Заказы 7402 Чаты…" at bounding box center [259, 128] width 518 height 257
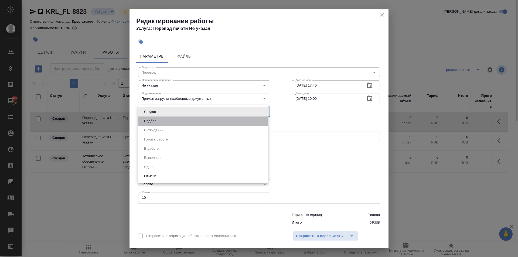
click at [153, 118] on li "Подбор" at bounding box center [203, 121] width 130 height 9
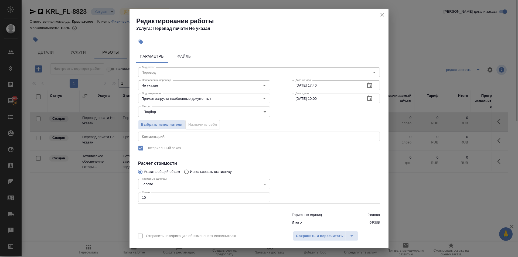
click at [326, 228] on div "Редактирование работы Услуга: Перевод печати Не указан Параметры Файлы Вид рабо…" at bounding box center [259, 129] width 259 height 240
click at [328, 233] on span "Сохранить и пересчитать" at bounding box center [319, 236] width 47 height 6
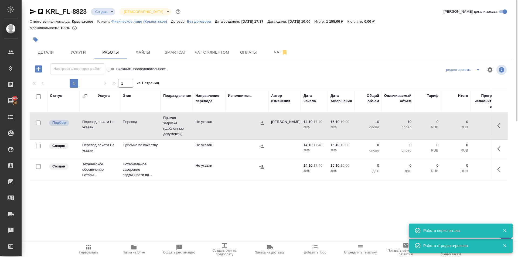
click at [499, 126] on icon "button" at bounding box center [498, 125] width 3 height 5
click at [464, 127] on icon "button" at bounding box center [461, 126] width 6 height 6
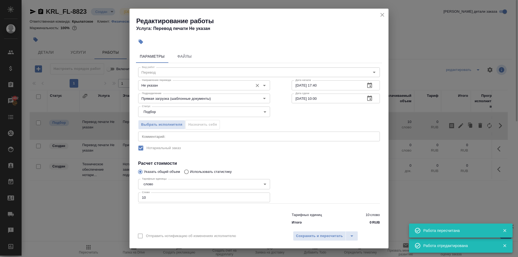
click at [210, 85] on input "Не указан" at bounding box center [195, 85] width 111 height 6
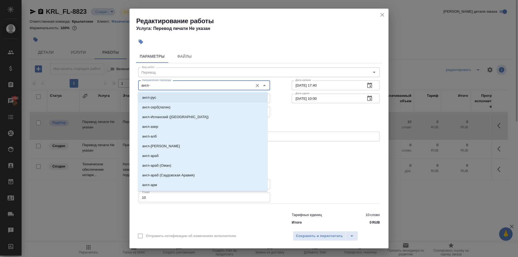
click at [166, 95] on li "англ-рус" at bounding box center [203, 98] width 130 height 10
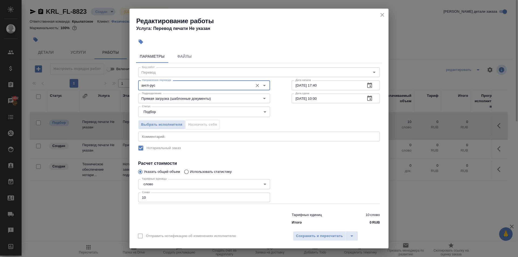
click at [325, 231] on div "Отправить нотификацию об изменениях исполнителю Сохранить и пересчитать" at bounding box center [259, 238] width 259 height 21
click at [333, 234] on span "Сохранить и пересчитать" at bounding box center [319, 236] width 47 height 6
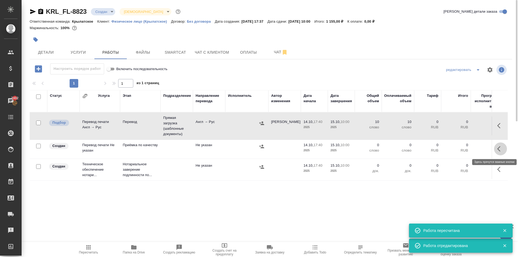
click at [497, 150] on button "button" at bounding box center [500, 149] width 13 height 13
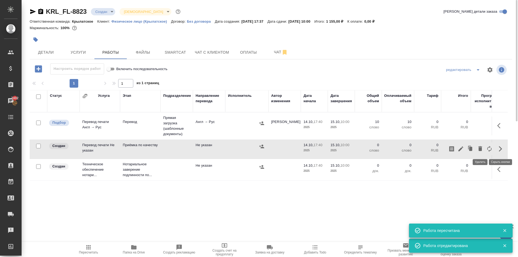
click at [483, 150] on icon "button" at bounding box center [480, 148] width 6 height 6
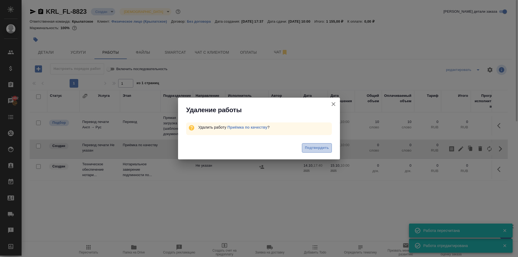
click at [314, 147] on span "Подтвердить" at bounding box center [317, 148] width 24 height 6
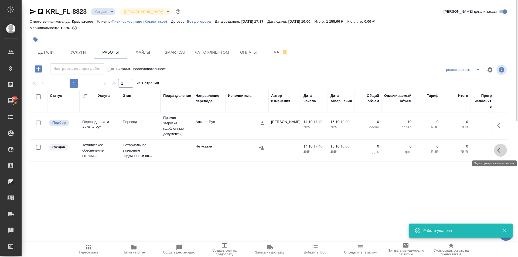
click at [501, 151] on icon "button" at bounding box center [500, 150] width 6 height 6
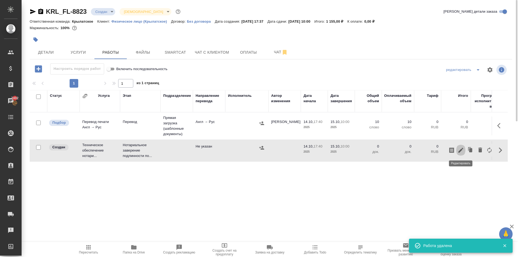
click at [462, 151] on icon "button" at bounding box center [461, 150] width 5 height 5
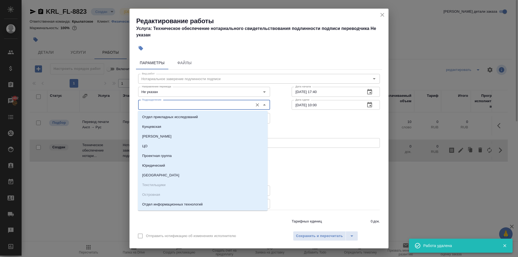
click at [150, 104] on input "Подразделение" at bounding box center [195, 105] width 111 height 6
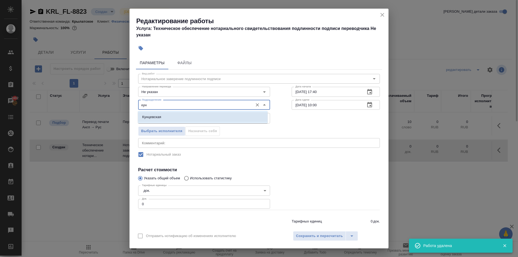
click at [155, 116] on p "Кунцевская" at bounding box center [151, 116] width 19 height 5
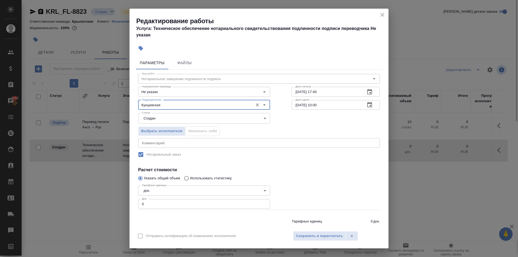
drag, startPoint x: 151, startPoint y: 206, endPoint x: 90, endPoint y: 208, distance: 61.0
click at [90, 208] on div "Редактирование работы Услуга: Техническое обеспечение нотариального свидетельст…" at bounding box center [259, 128] width 518 height 257
drag, startPoint x: 319, startPoint y: 243, endPoint x: 316, endPoint y: 238, distance: 5.9
click at [319, 243] on div "Отправить нотификацию об изменениях исполнителю Сохранить и пересчитать" at bounding box center [259, 238] width 259 height 21
click at [315, 238] on span "Сохранить и пересчитать" at bounding box center [319, 236] width 47 height 6
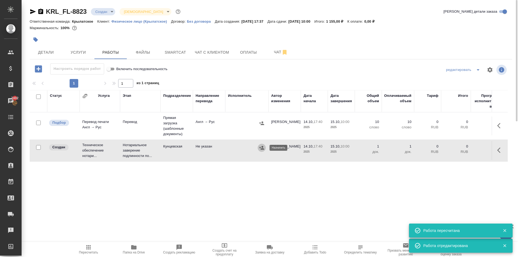
click at [261, 152] on button "button" at bounding box center [262, 148] width 8 height 8
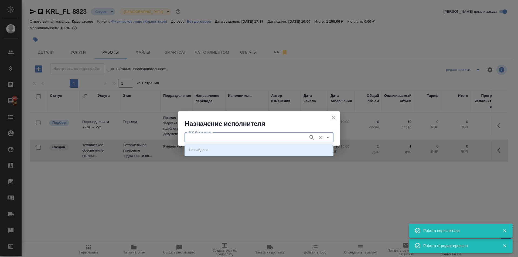
click at [231, 137] on input "ФИО Исполнителя" at bounding box center [246, 137] width 120 height 6
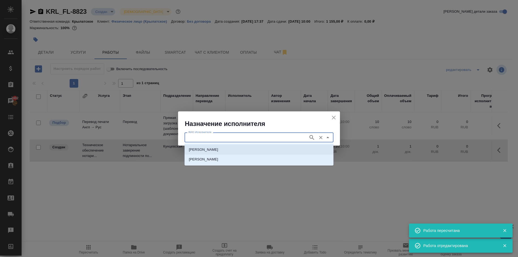
click at [218, 148] on p "НОТАРИУС Аристова Анна Дмитриевна" at bounding box center [203, 149] width 29 height 5
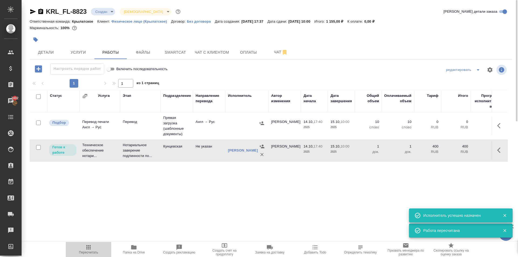
click at [80, 247] on span "Пересчитать" at bounding box center [88, 249] width 39 height 10
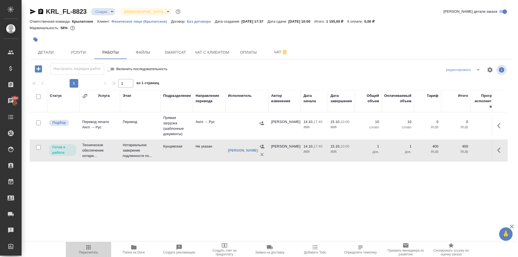
click at [73, 252] on span "Пересчитать" at bounding box center [88, 249] width 39 height 10
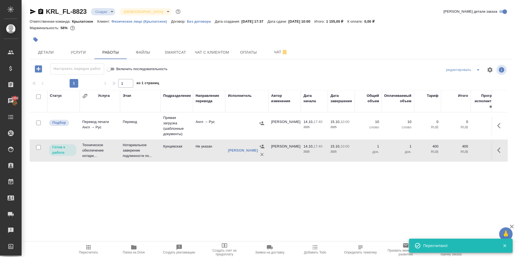
click at [99, 239] on div ".cls-1 fill:#fff; AWATERA Kasymov Timur Клиенты Спецификации Заказы 7402 Чаты T…" at bounding box center [259, 128] width 518 height 257
click at [97, 245] on span "Пересчитать" at bounding box center [88, 249] width 39 height 10
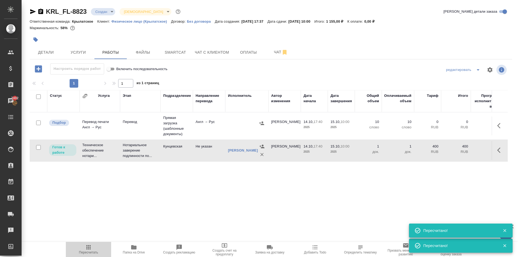
click at [96, 249] on span "Пересчитать" at bounding box center [88, 249] width 39 height 10
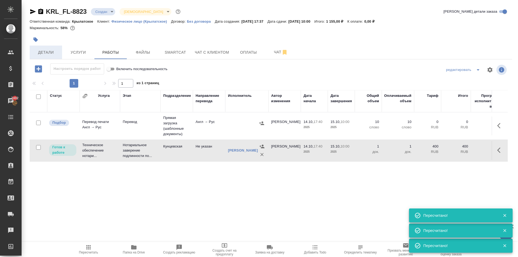
click at [57, 50] on span "Детали" at bounding box center [46, 52] width 26 height 7
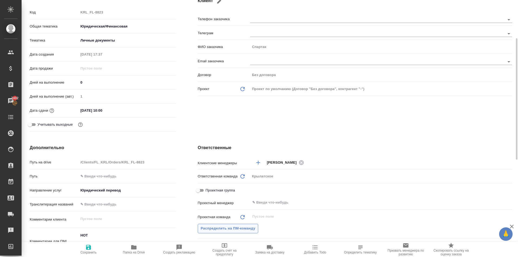
scroll to position [135, 0]
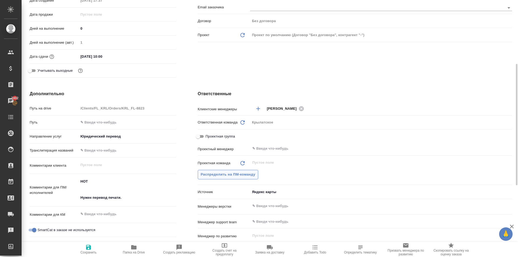
click at [212, 177] on span "Распределить на ПМ-команду" at bounding box center [228, 175] width 55 height 6
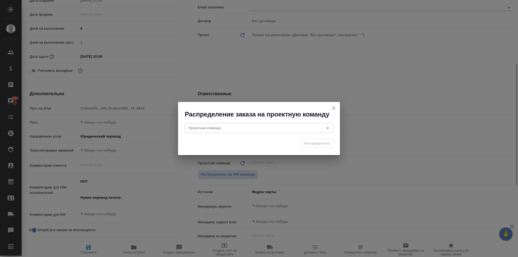
click at [189, 120] on div "Проектная команда Проектная команда" at bounding box center [259, 127] width 162 height 17
click at [192, 125] on div "Проектная команда" at bounding box center [259, 128] width 149 height 10
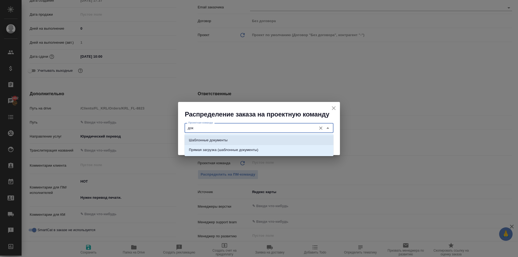
click at [207, 139] on p "Шаблонные документы" at bounding box center [208, 140] width 39 height 5
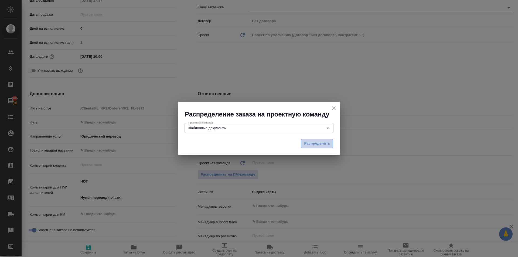
click at [304, 147] on button "Распределить" at bounding box center [317, 143] width 32 height 9
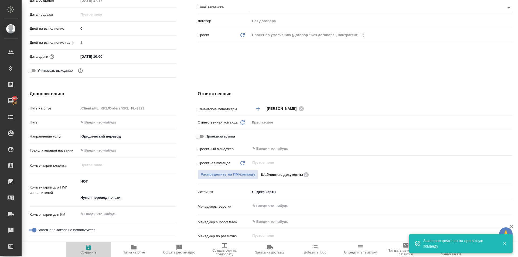
click at [93, 249] on span "Сохранить" at bounding box center [88, 249] width 39 height 10
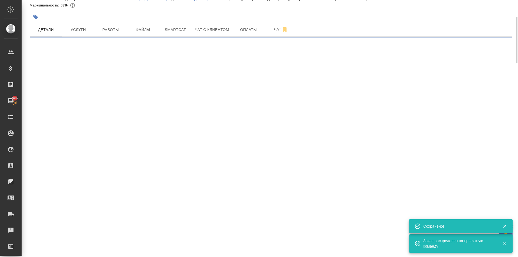
scroll to position [0, 0]
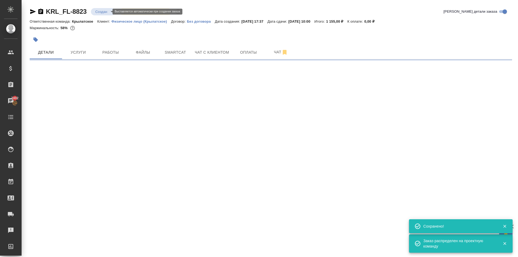
click at [104, 10] on body "🙏 .cls-1 fill:#fff; AWATERA Kasymov Timur Клиенты Спецификации Заказы 7402 Чаты…" at bounding box center [259, 128] width 518 height 257
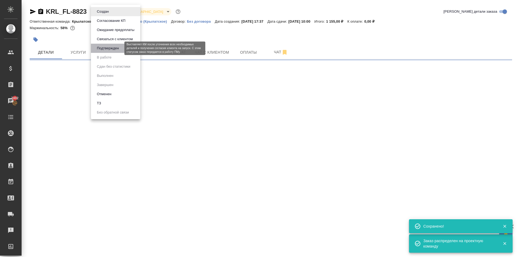
click at [116, 48] on button "Подтвержден" at bounding box center [107, 48] width 25 height 6
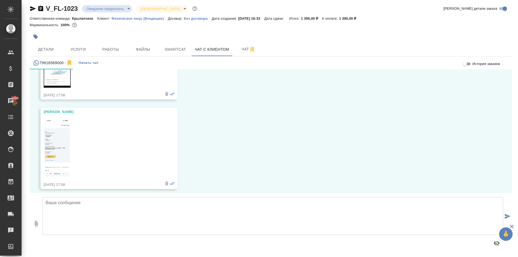
scroll to position [523, 0]
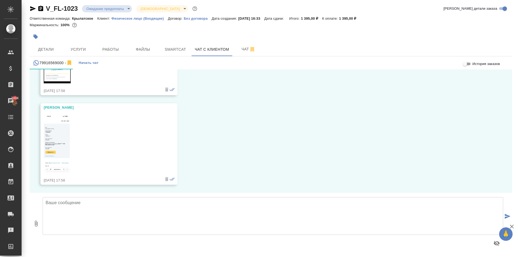
click at [68, 138] on img at bounding box center [57, 143] width 27 height 59
click at [90, 222] on textarea at bounding box center [273, 216] width 461 height 38
type textarea "Оплату получили, спасибо. Запускаем заказ в работу."
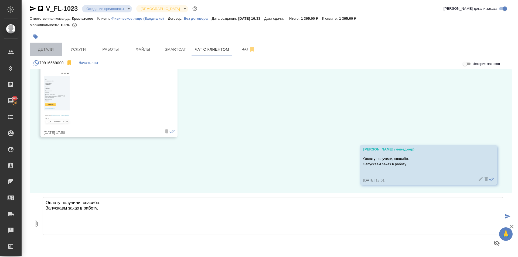
click at [55, 49] on span "Детали" at bounding box center [46, 49] width 26 height 7
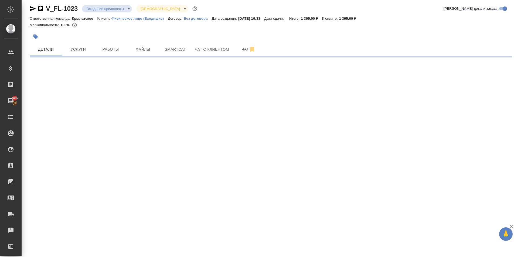
select select "RU"
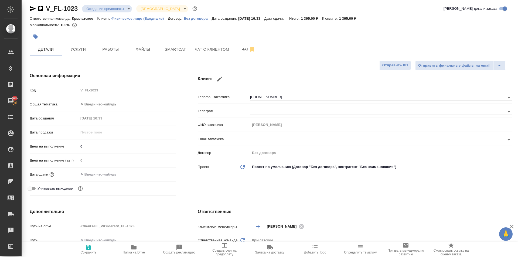
type textarea "x"
click at [116, 103] on body "🙏 .cls-1 fill:#fff; AWATERA [PERSON_NAME] Клиенты Спецификации Заказы 7402 Чаты…" at bounding box center [259, 128] width 518 height 257
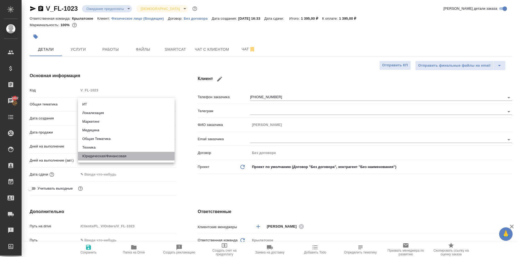
click at [113, 154] on li "Юридическая/Финансовая" at bounding box center [126, 156] width 97 height 9
type input "yr-fn"
type textarea "x"
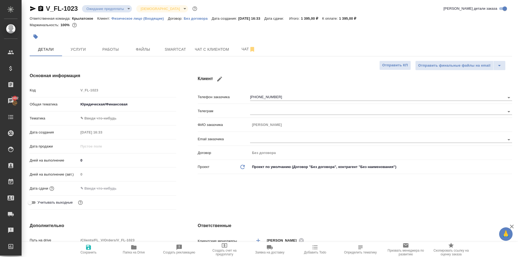
click at [96, 122] on body "🙏 .cls-1 fill:#fff; AWATERA [PERSON_NAME] Клиенты Спецификации Заказы 7402 Чаты…" at bounding box center [259, 128] width 518 height 257
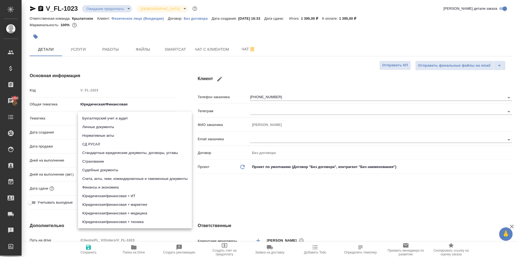
click at [98, 126] on li "Личные документы" at bounding box center [135, 127] width 114 height 9
type textarea "x"
type input "5a8b8b956a9677013d343cfe"
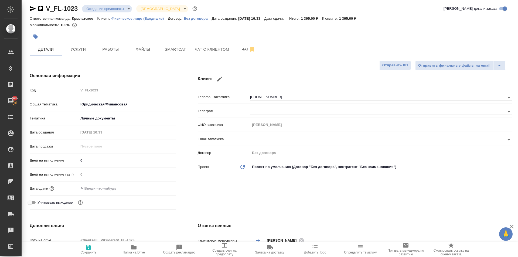
click at [95, 181] on div "Дней на выполнение (авт.) 0" at bounding box center [103, 177] width 147 height 14
click at [99, 189] on input "text" at bounding box center [102, 189] width 47 height 8
click at [160, 187] on icon "button" at bounding box center [160, 187] width 5 height 5
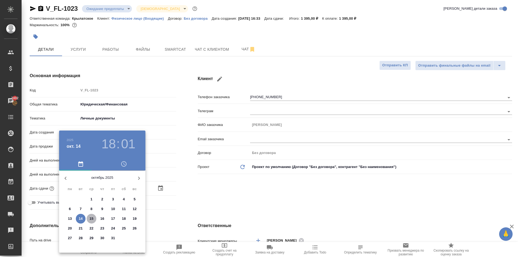
click at [91, 218] on p "15" at bounding box center [92, 218] width 4 height 5
type input "[DATE] 18:01"
type textarea "x"
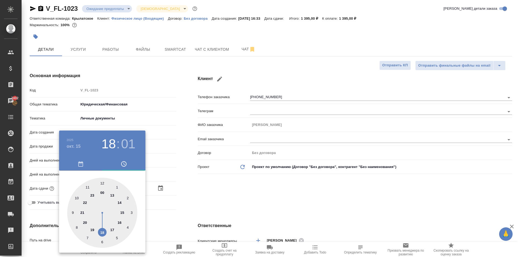
click at [87, 185] on div at bounding box center [102, 213] width 70 height 70
type input "[DATE] 11:01"
type textarea "x"
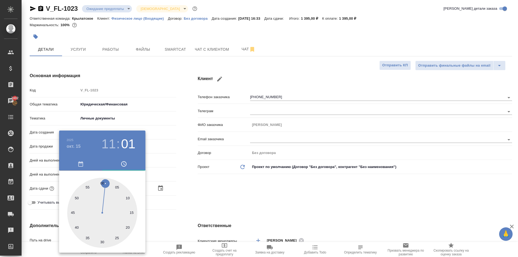
type textarea "x"
type input "[DATE] 11:00"
type textarea "x"
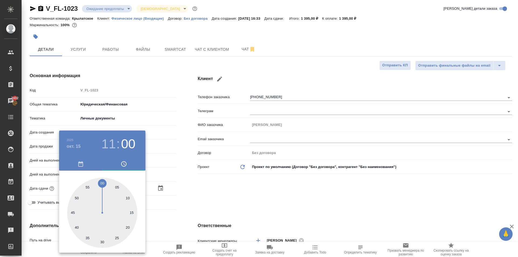
type textarea "x"
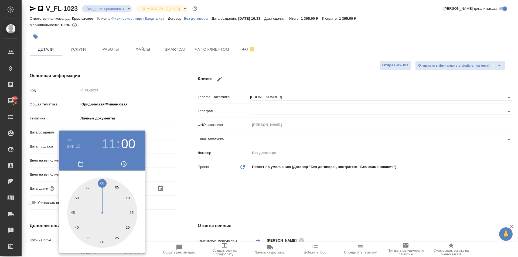
drag, startPoint x: 103, startPoint y: 181, endPoint x: 129, endPoint y: 185, distance: 26.0
click at [103, 181] on div at bounding box center [102, 213] width 70 height 70
type textarea "x"
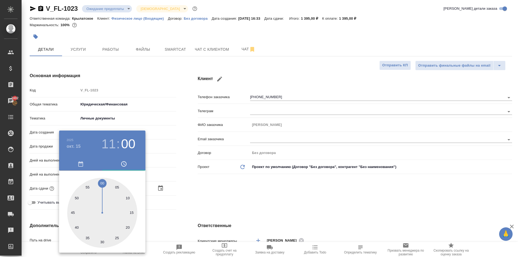
drag, startPoint x: 227, startPoint y: 202, endPoint x: 223, endPoint y: 203, distance: 3.8
click at [227, 203] on div at bounding box center [259, 128] width 518 height 257
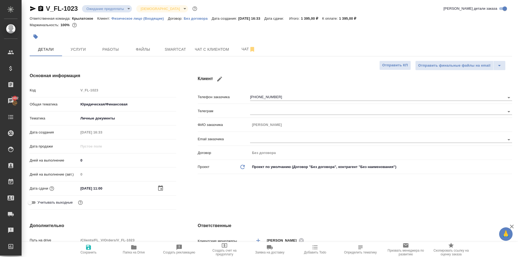
drag, startPoint x: 95, startPoint y: 250, endPoint x: 104, endPoint y: 248, distance: 9.7
click at [95, 250] on span "Сохранить" at bounding box center [88, 249] width 39 height 10
type textarea "x"
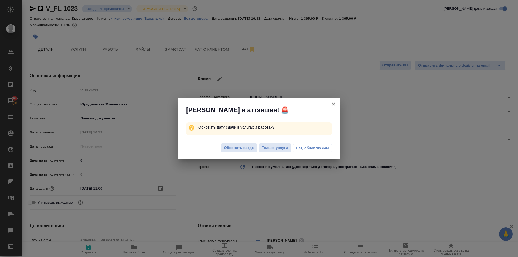
type textarea "x"
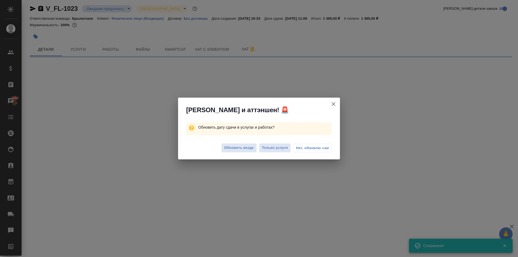
select select "RU"
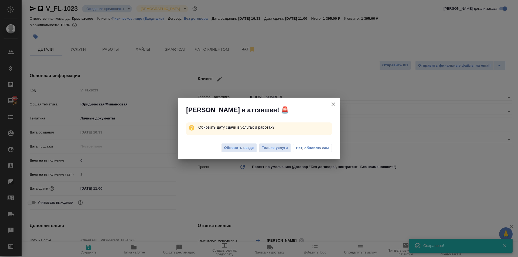
type textarea "x"
click at [236, 150] on span "Обновить везде" at bounding box center [239, 148] width 30 height 6
type textarea "x"
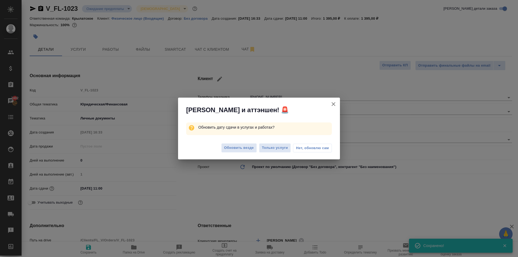
type textarea "x"
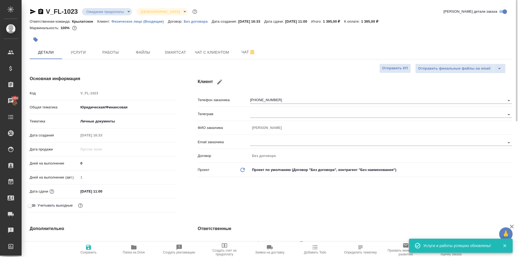
click at [92, 10] on body "🙏 .cls-1 fill:#fff; AWATERA [PERSON_NAME] Клиенты Спецификации Заказы 7402 Чаты…" at bounding box center [259, 128] width 518 height 257
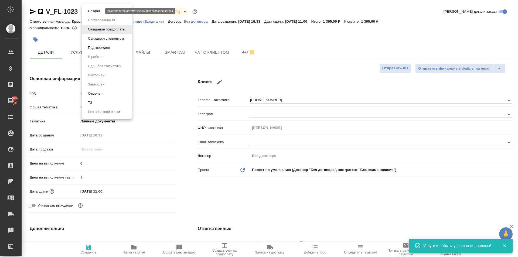
click at [94, 9] on button "Создан" at bounding box center [93, 11] width 15 height 6
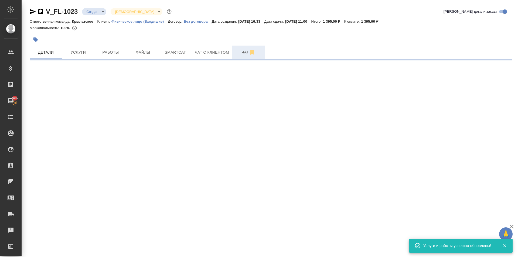
select select "RU"
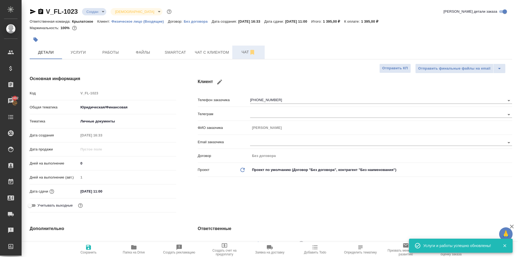
type textarea "x"
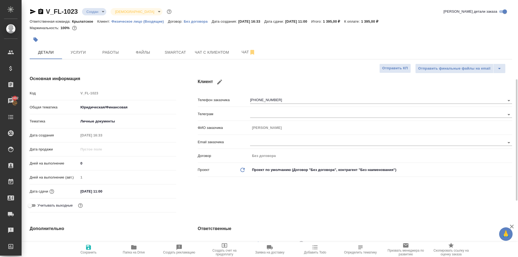
scroll to position [162, 0]
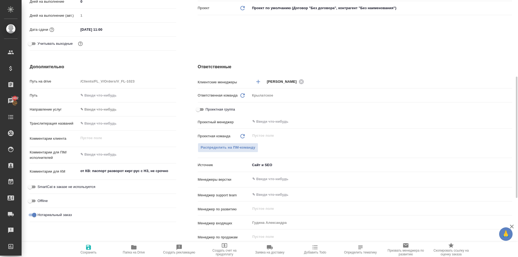
click at [114, 113] on body "🙏 .cls-1 fill:#fff; AWATERA [PERSON_NAME] Спецификации Заказы 7402 Чаты Todo Пр…" at bounding box center [259, 128] width 518 height 257
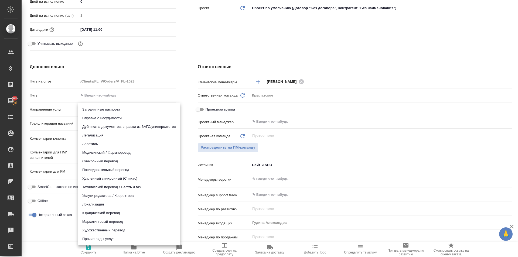
click at [109, 214] on li "Юридический перевод" at bounding box center [129, 213] width 102 height 9
type input "legalTranslation"
type textarea "x"
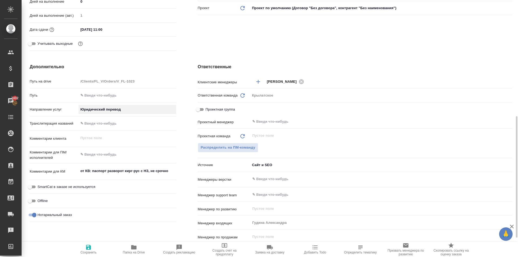
scroll to position [189, 0]
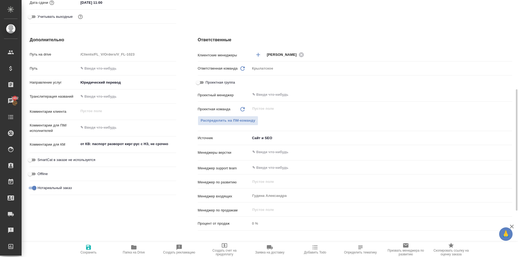
click at [90, 161] on span "SmartCat в заказе не используется" at bounding box center [67, 159] width 58 height 5
click at [40, 161] on input "SmartCat в заказе не используется" at bounding box center [29, 160] width 19 height 6
checkbox input "true"
type textarea "x"
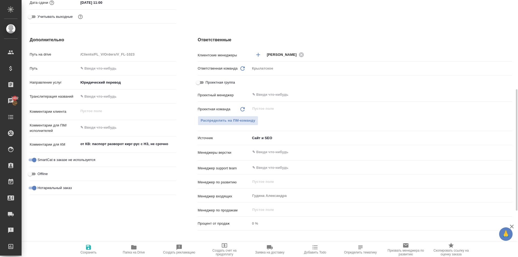
type textarea "x"
click at [110, 124] on textarea at bounding box center [128, 127] width 98 height 9
type textarea "x"
type textarea "[PERSON_NAME]"
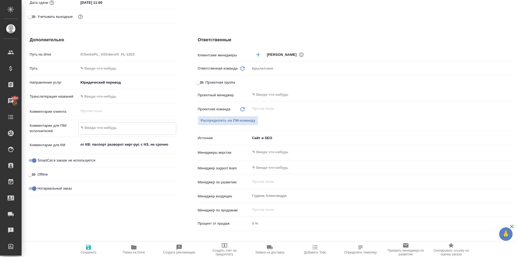
type textarea "x"
type textarea "Но"
type textarea "x"
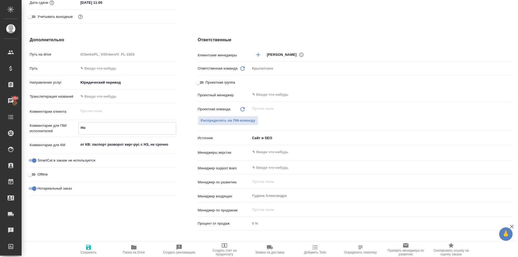
type textarea "x"
type textarea "Нот"
type textarea "x"
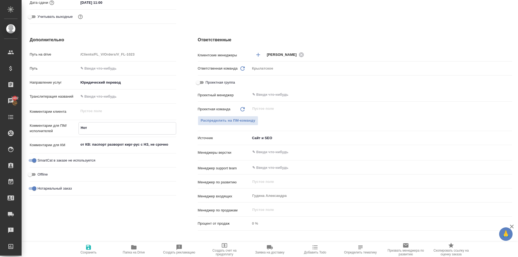
type textarea "Нот"
type textarea "x"
type textarea "Нот"
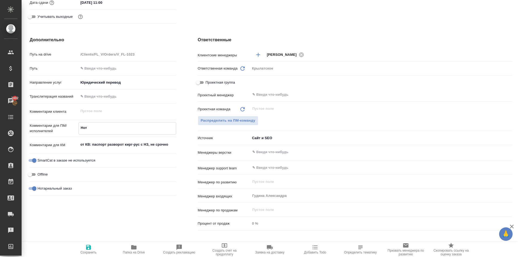
type textarea "x"
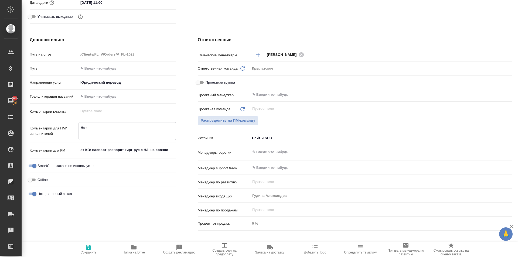
type textarea "x"
type textarea "Нот"
type textarea "x"
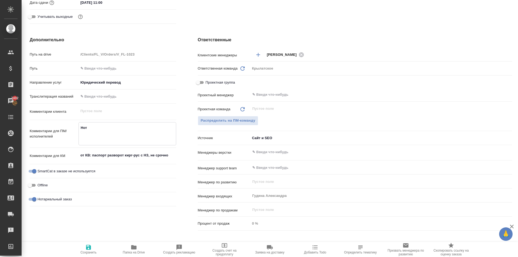
type textarea "x"
type textarea "Нот К"
type textarea "x"
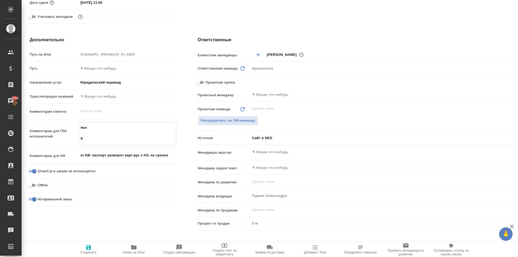
type textarea "Нот Кы"
type textarea "x"
type textarea "Нот [GEOGRAPHIC_DATA]"
type textarea "x"
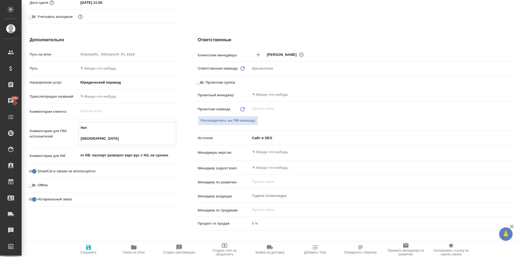
type textarea "x"
type textarea "Нот [GEOGRAPHIC_DATA]"
type textarea "x"
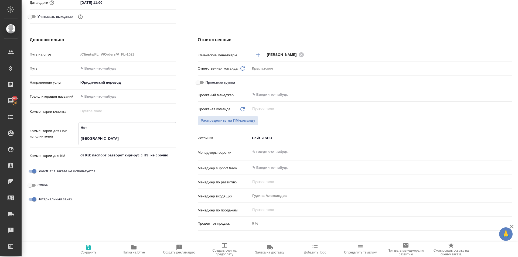
type textarea "x"
type textarea "Нот Кыргы"
type textarea "x"
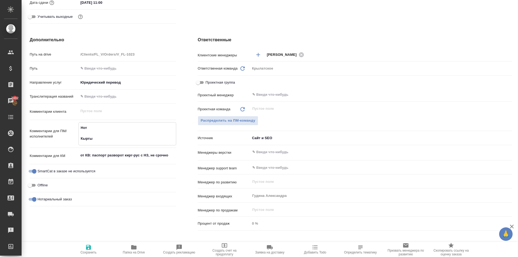
type textarea "Нот Кыргыз"
type textarea "x"
type textarea "Нот Кыргыз."
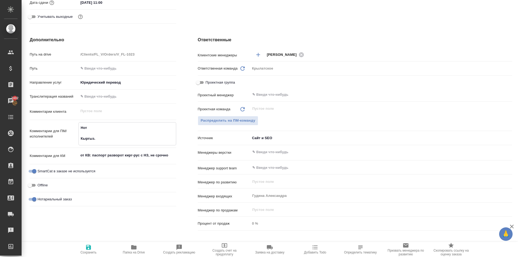
type textarea "x"
type textarea "Нот Кыргыз."
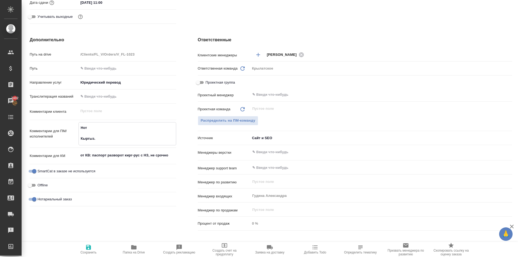
type textarea "x"
type textarea "Нот Кыргыз. Р"
type textarea "x"
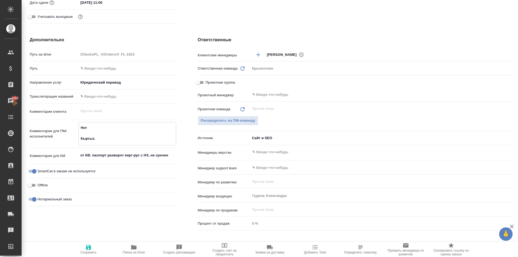
type textarea "x"
type textarea "Нот Кыргыз. Ре"
type textarea "x"
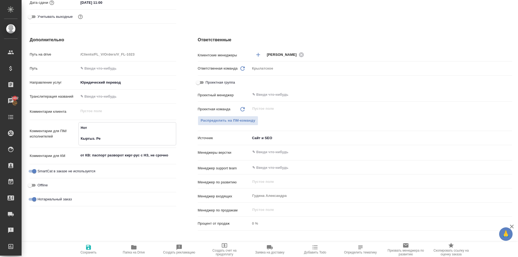
type textarea "Нот Кыргыз. Рес"
type textarea "x"
type textarea "Нот Кыргыз. Респ"
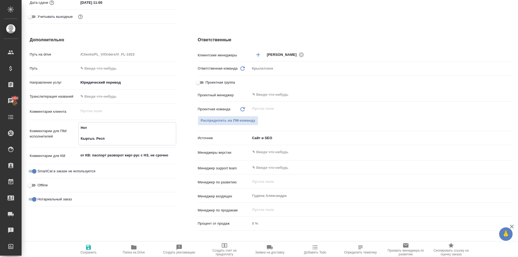
type textarea "x"
type textarea "Нот Кыргыз. Респ."
type textarea "x"
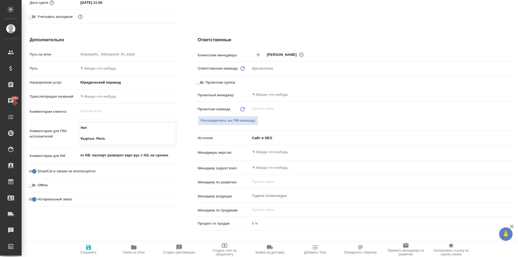
type textarea "x"
type textarea "Нот Кыргыз. Респ."
type textarea "x"
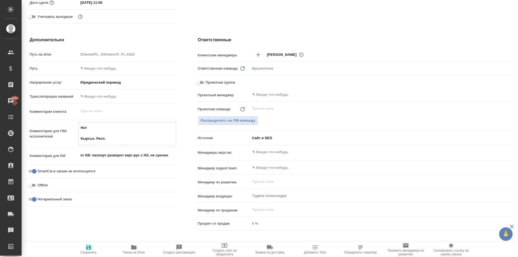
type textarea "x"
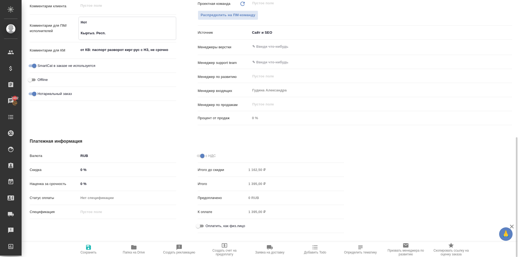
type textarea "Нот Кыргыз. Респ."
type textarea "x"
click at [198, 224] on input "Оплатить, как физ.лицо" at bounding box center [197, 226] width 19 height 6
checkbox input "true"
type textarea "x"
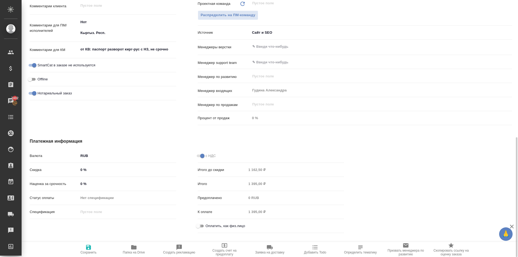
type textarea "x"
click at [93, 247] on span "Сохранить" at bounding box center [88, 249] width 39 height 10
type textarea "x"
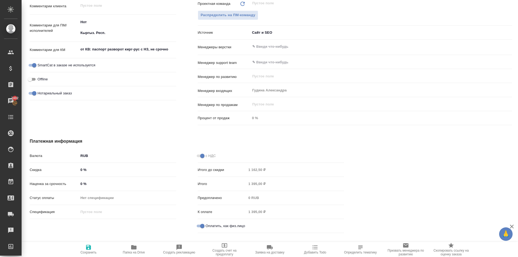
type textarea "x"
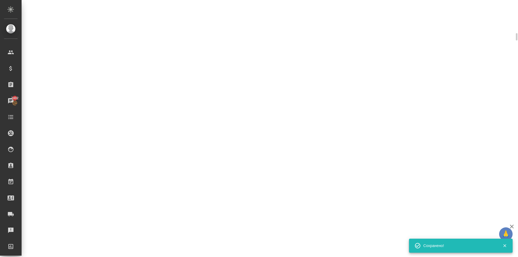
select select "RU"
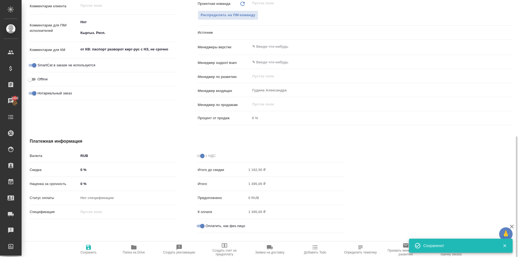
type textarea "x"
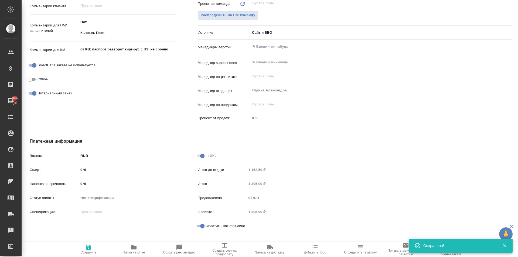
type textarea "x"
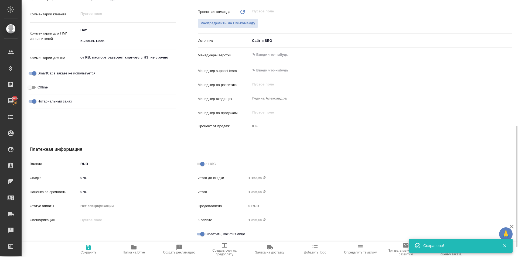
scroll to position [0, 0]
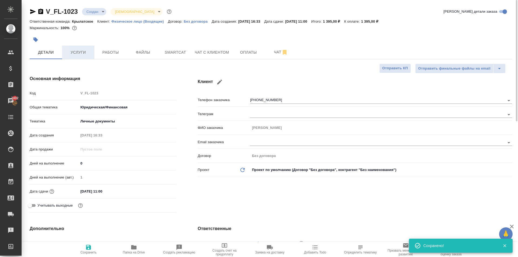
click at [88, 58] on button "Услуги" at bounding box center [78, 52] width 32 height 13
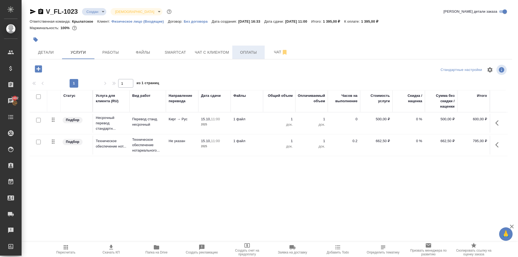
click at [239, 56] on span "Оплаты" at bounding box center [249, 52] width 26 height 7
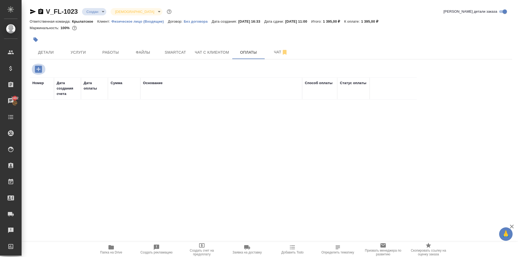
drag, startPoint x: 33, startPoint y: 68, endPoint x: 85, endPoint y: 103, distance: 62.6
click at [33, 69] on button "button" at bounding box center [38, 69] width 15 height 11
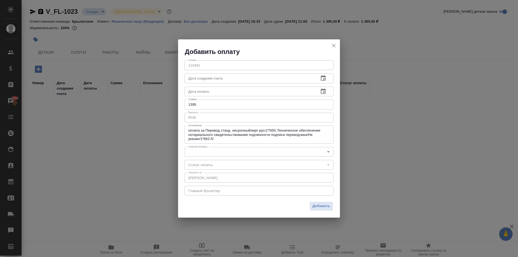
click at [198, 159] on div "Номер 110491 Номер Дата создания счета Дата создания счета Дата оплаты Дата опл…" at bounding box center [259, 127] width 162 height 143
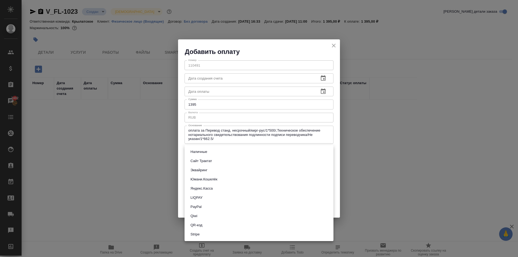
click at [198, 157] on body "🙏 .cls-1 fill:#fff; AWATERA [PERSON_NAME] Спецификации Заказы 7402 Чаты Todo Пр…" at bounding box center [259, 128] width 518 height 257
click at [206, 161] on button "Сайт Трактат" at bounding box center [201, 161] width 25 height 6
type input "site-traktat"
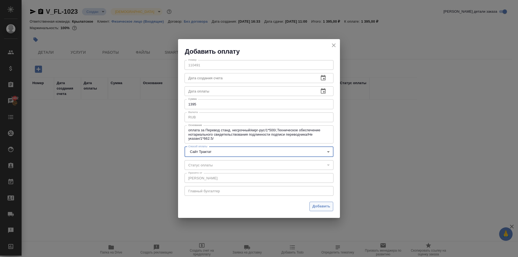
click at [329, 206] on span "Добавить" at bounding box center [322, 207] width 18 height 6
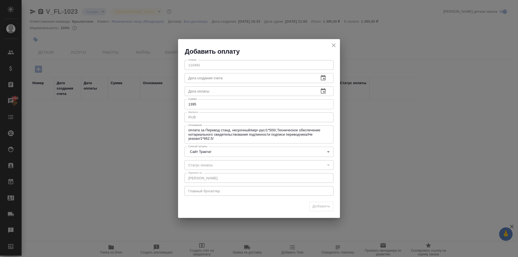
type input "0"
type input "auto-kassa"
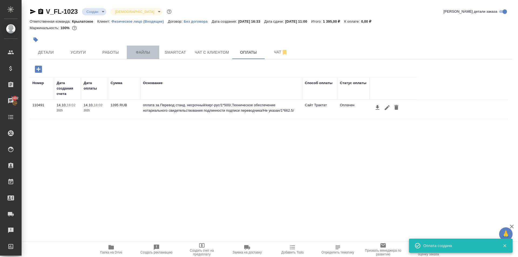
click at [139, 52] on span "Файлы" at bounding box center [143, 52] width 26 height 7
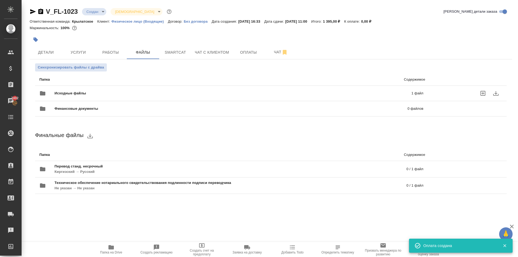
click at [101, 93] on span "Исходные файлы" at bounding box center [152, 93] width 194 height 5
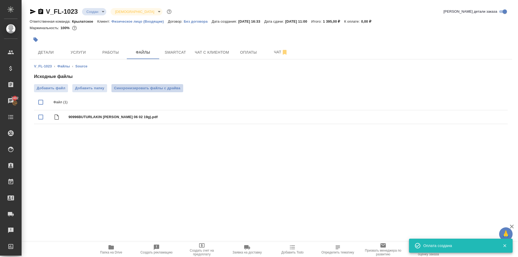
click at [140, 85] on button "Синхронизировать файлы с драйва" at bounding box center [147, 88] width 72 height 8
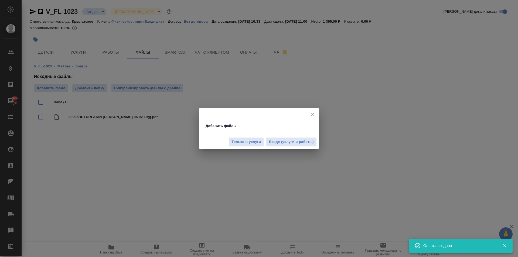
click at [287, 136] on div "Только в услуги Везде (услуги и работы)" at bounding box center [259, 140] width 120 height 18
click at [287, 138] on button "Везде (услуги и работы)" at bounding box center [291, 141] width 51 height 9
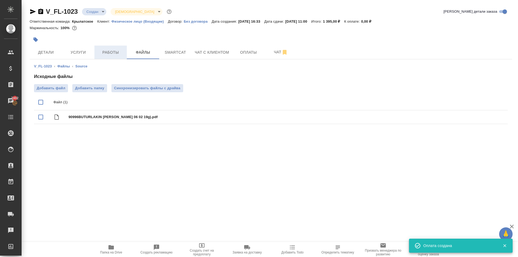
click at [112, 53] on span "Работы" at bounding box center [111, 52] width 26 height 7
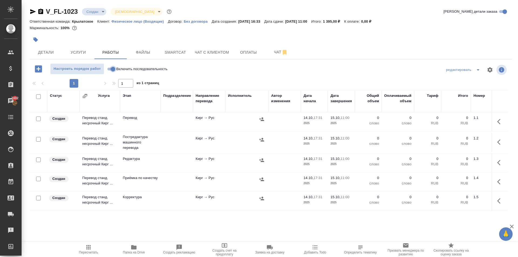
click at [111, 67] on input "Включить последовательность" at bounding box center [112, 69] width 19 height 6
checkbox input "true"
click at [38, 96] on input "checkbox" at bounding box center [38, 96] width 5 height 5
checkbox input "true"
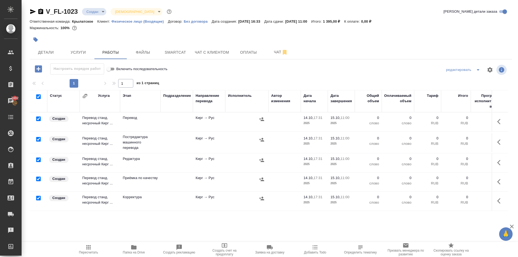
checkbox input "true"
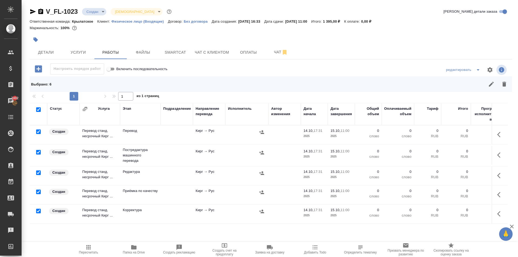
click at [38, 131] on input "checkbox" at bounding box center [38, 132] width 5 height 5
checkbox input "false"
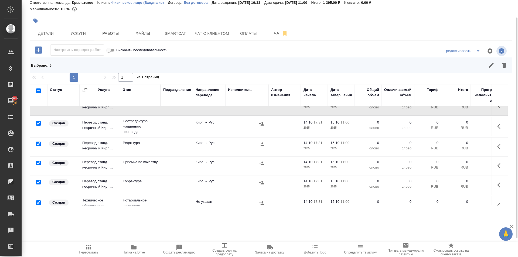
scroll to position [25, 0]
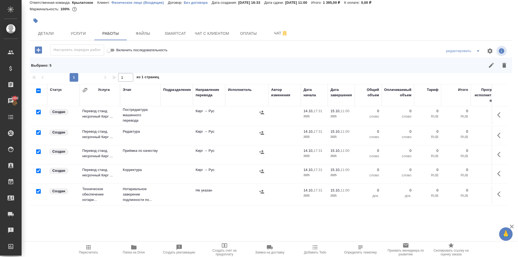
click at [38, 189] on input "checkbox" at bounding box center [38, 191] width 5 height 5
checkbox input "false"
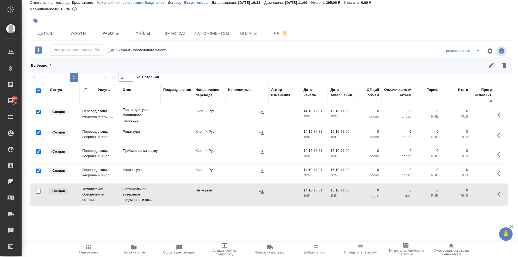
drag, startPoint x: 509, startPoint y: 65, endPoint x: 503, endPoint y: 64, distance: 6.0
click at [507, 65] on div "V_FL-1023 Создан new Святая троица holyTrinity Кратко детали заказа Ответственн…" at bounding box center [271, 100] width 489 height 238
click at [503, 64] on icon "button" at bounding box center [504, 65] width 6 height 6
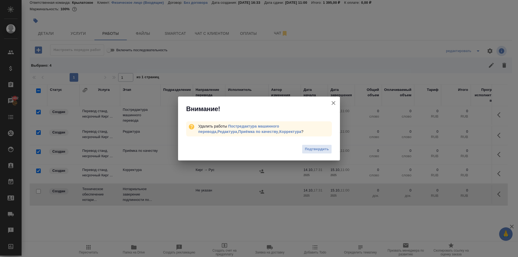
click at [326, 147] on button "Подтвердить" at bounding box center [317, 149] width 30 height 9
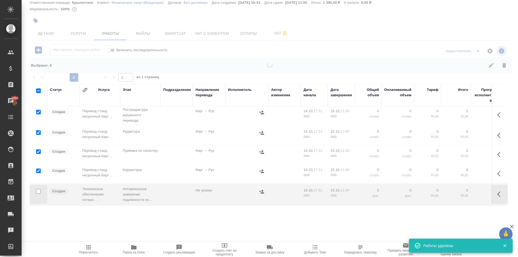
scroll to position [0, 0]
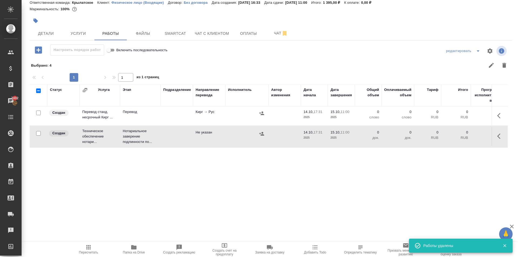
click at [497, 114] on icon "button" at bounding box center [500, 116] width 6 height 6
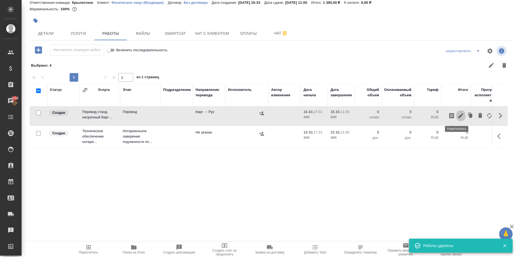
click at [459, 116] on icon "button" at bounding box center [461, 115] width 5 height 5
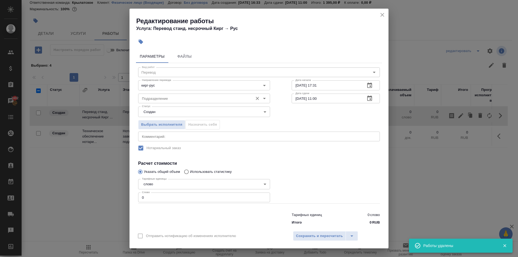
click at [228, 96] on input "Подразделение" at bounding box center [195, 98] width 111 height 6
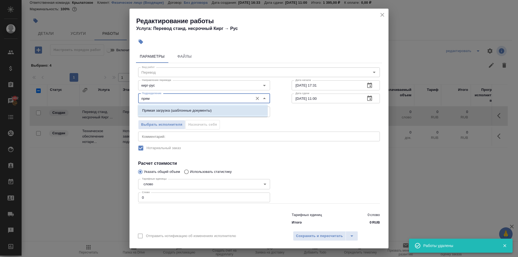
click at [238, 112] on li "Прямая загрузка (шаблонные документы)" at bounding box center [203, 111] width 130 height 10
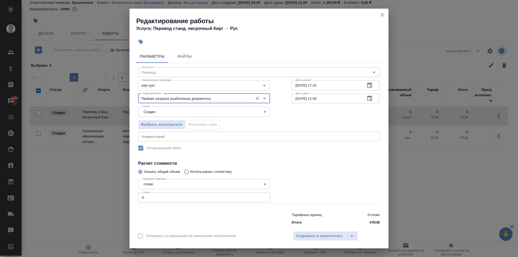
type input "Прямая загрузка (шаблонные документы)"
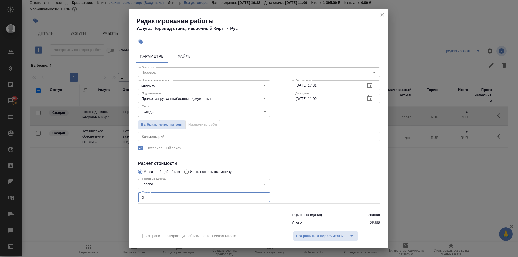
drag, startPoint x: 148, startPoint y: 200, endPoint x: 132, endPoint y: 198, distance: 16.5
click at [132, 198] on div "Параметры Файлы Вид работ Перевод Вид работ Направление перевода кирг-рус Напра…" at bounding box center [259, 138] width 259 height 180
type input "10"
click at [164, 109] on body "🙏 .cls-1 fill:#fff; AWATERA [PERSON_NAME] Спецификации Заказы 7402 Чаты Todo Пр…" at bounding box center [259, 128] width 518 height 257
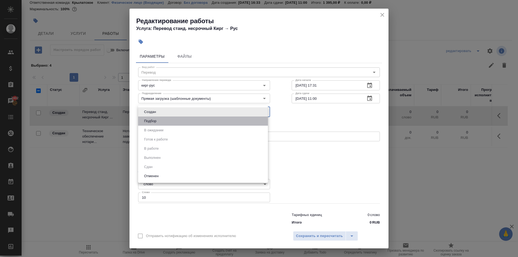
click at [166, 120] on li "Подбор" at bounding box center [203, 121] width 130 height 9
type input "recruiting"
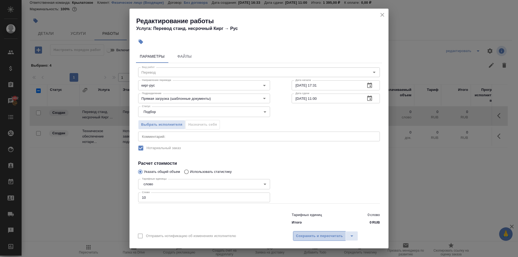
click at [338, 239] on span "Сохранить и пересчитать" at bounding box center [319, 236] width 47 height 6
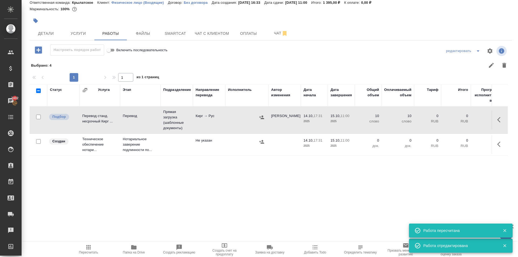
click at [92, 251] on span "Пересчитать" at bounding box center [88, 249] width 39 height 10
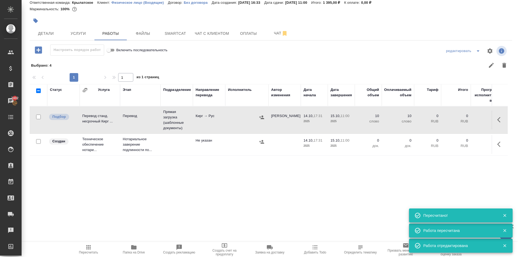
click at [499, 139] on button "button" at bounding box center [500, 144] width 13 height 13
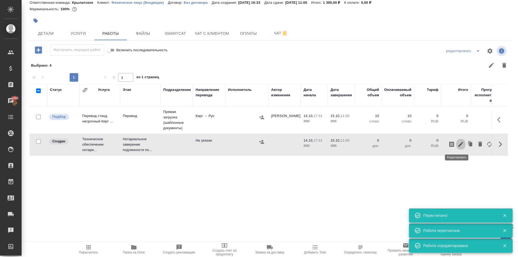
click at [458, 142] on icon "button" at bounding box center [461, 144] width 6 height 6
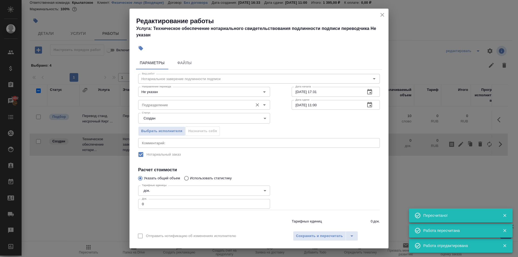
click at [188, 102] on input "Подразделение" at bounding box center [195, 105] width 111 height 6
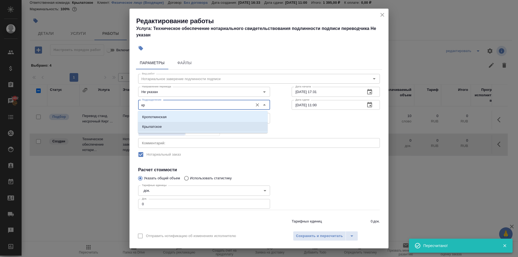
click at [177, 126] on li "Крылатское" at bounding box center [203, 127] width 130 height 10
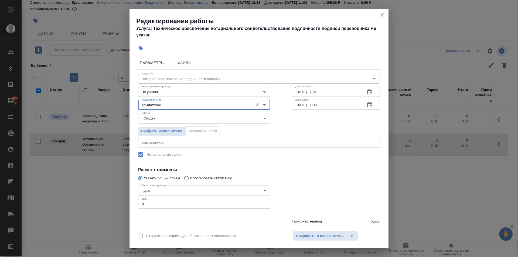
type input "Крылатское"
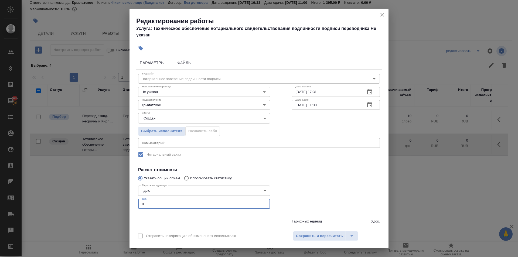
drag, startPoint x: 140, startPoint y: 208, endPoint x: 127, endPoint y: 204, distance: 13.8
click at [127, 204] on div "Редактирование работы Услуга: Техническое обеспечение нотариального свидетельст…" at bounding box center [259, 128] width 518 height 257
drag, startPoint x: 144, startPoint y: 201, endPoint x: 141, endPoint y: 201, distance: 3.0
click at [141, 201] on input "0" at bounding box center [204, 204] width 132 height 10
type input "1"
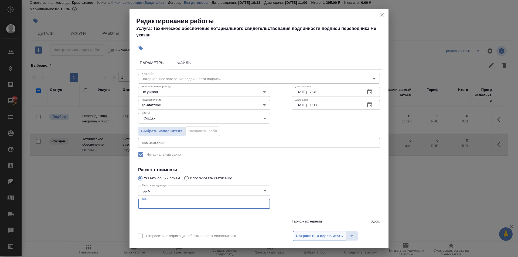
click at [310, 234] on span "Сохранить и пересчитать" at bounding box center [319, 236] width 47 height 6
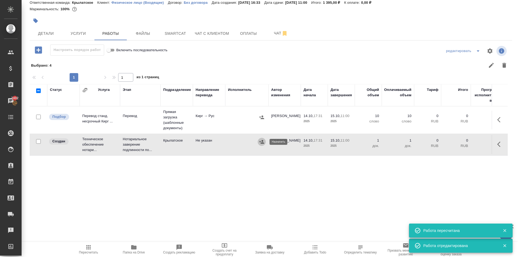
click at [263, 145] on button "button" at bounding box center [262, 142] width 8 height 8
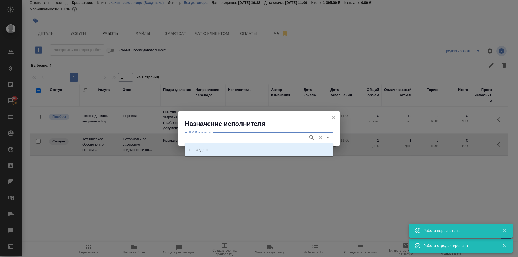
click at [211, 136] on input "ФИО Исполнителя" at bounding box center [246, 137] width 120 height 6
type input "мацу"
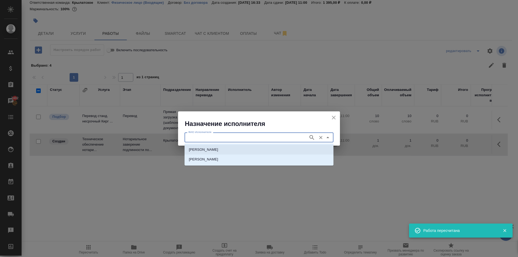
click at [211, 148] on p "[PERSON_NAME]" at bounding box center [203, 149] width 29 height 5
type input "[PERSON_NAME]"
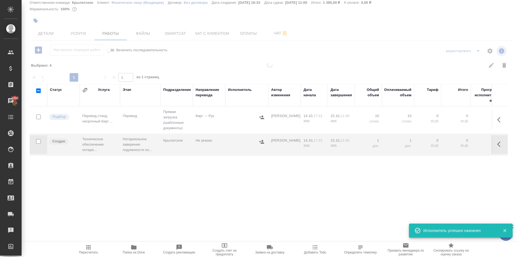
click at [85, 248] on span "Пересчитать" at bounding box center [88, 249] width 39 height 10
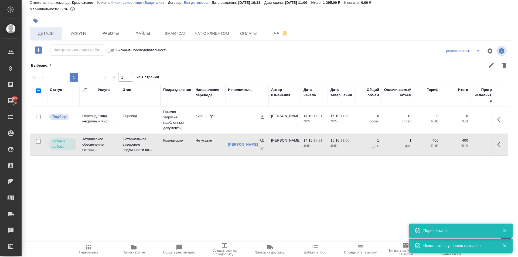
click at [51, 39] on button "Детали" at bounding box center [46, 33] width 32 height 13
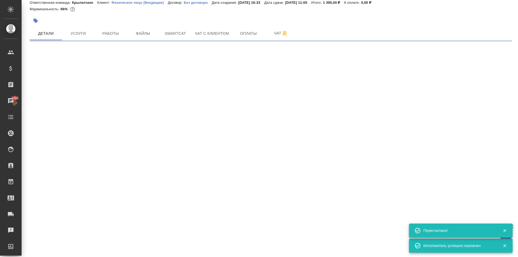
select select "RU"
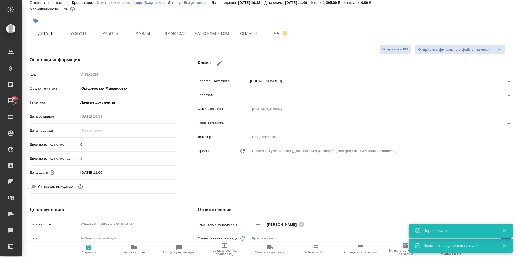
type textarea "x"
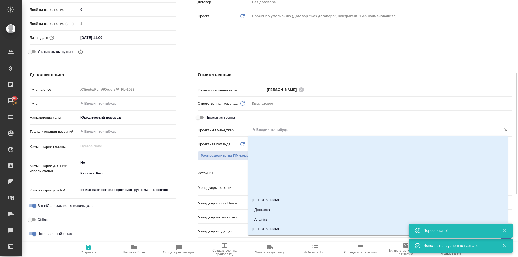
click at [265, 128] on input "text" at bounding box center [372, 130] width 241 height 6
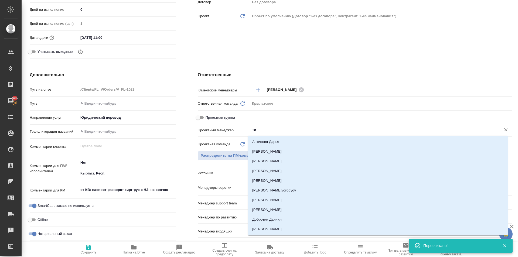
type input "тим"
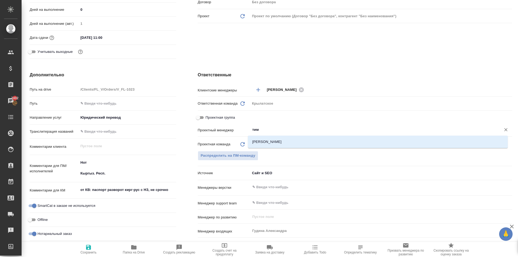
click at [272, 140] on li "[PERSON_NAME]" at bounding box center [378, 142] width 260 height 10
type textarea "x"
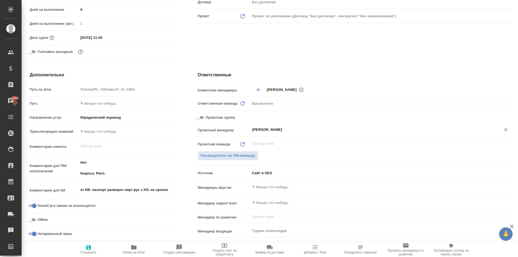
type input "[PERSON_NAME]"
click at [92, 254] on span "Сохранить" at bounding box center [88, 253] width 16 height 4
type textarea "x"
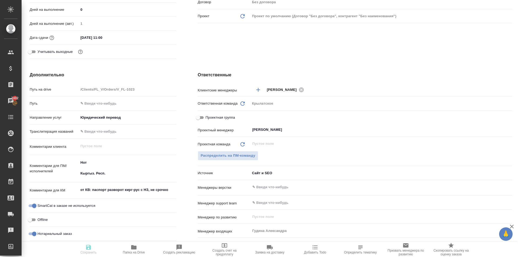
type textarea "x"
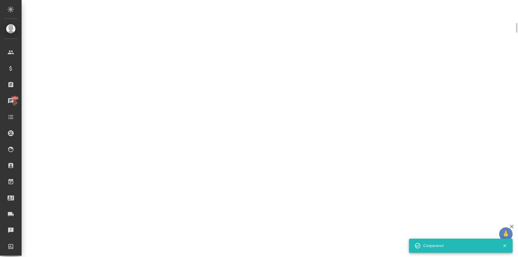
scroll to position [150, 0]
select select "RU"
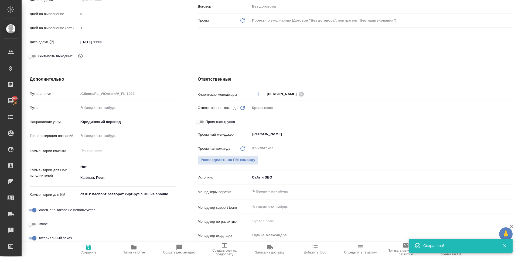
type textarea "x"
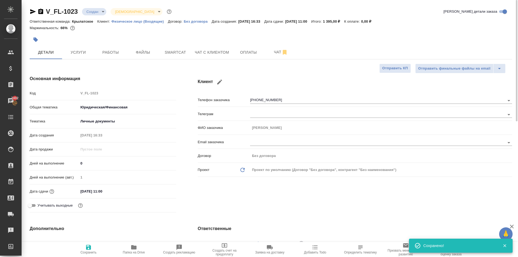
click at [95, 12] on body "🙏 .cls-1 fill:#fff; AWATERA [PERSON_NAME] Спецификации Заказы 7402 Чаты Todo Пр…" at bounding box center [259, 128] width 518 height 257
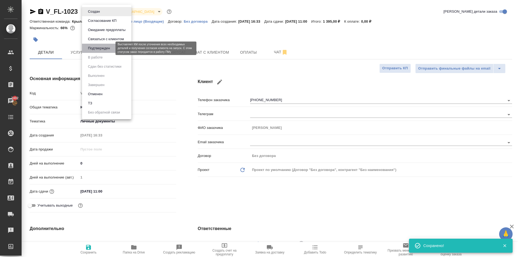
drag, startPoint x: 99, startPoint y: 50, endPoint x: 102, endPoint y: 53, distance: 4.4
click at [100, 50] on button "Подтвержден" at bounding box center [98, 48] width 25 height 6
